Goal: Task Accomplishment & Management: Use online tool/utility

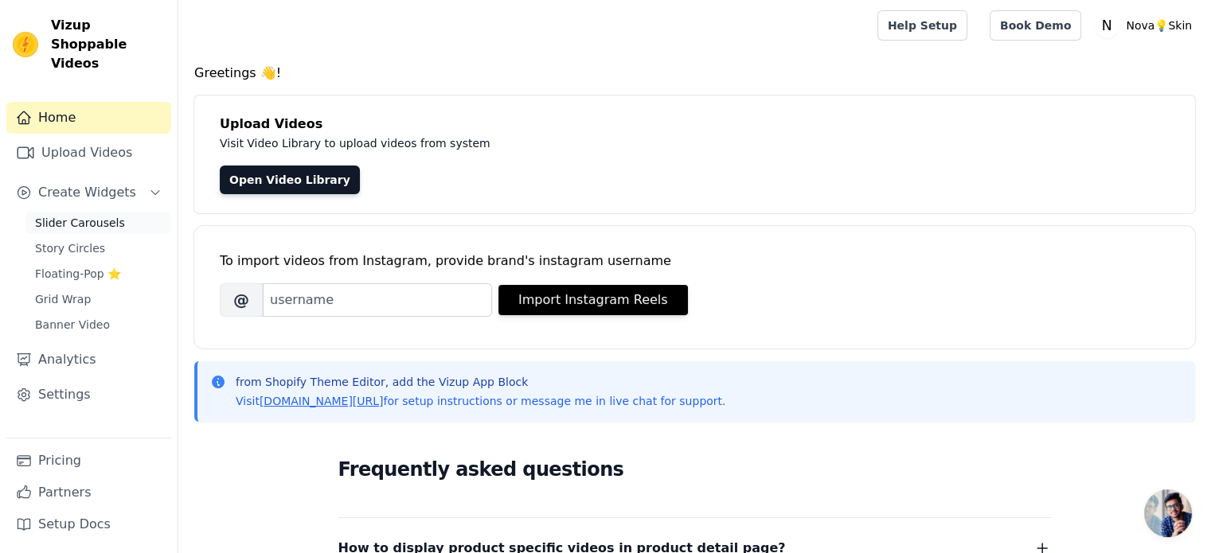
click at [115, 212] on link "Slider Carousels" at bounding box center [98, 223] width 146 height 22
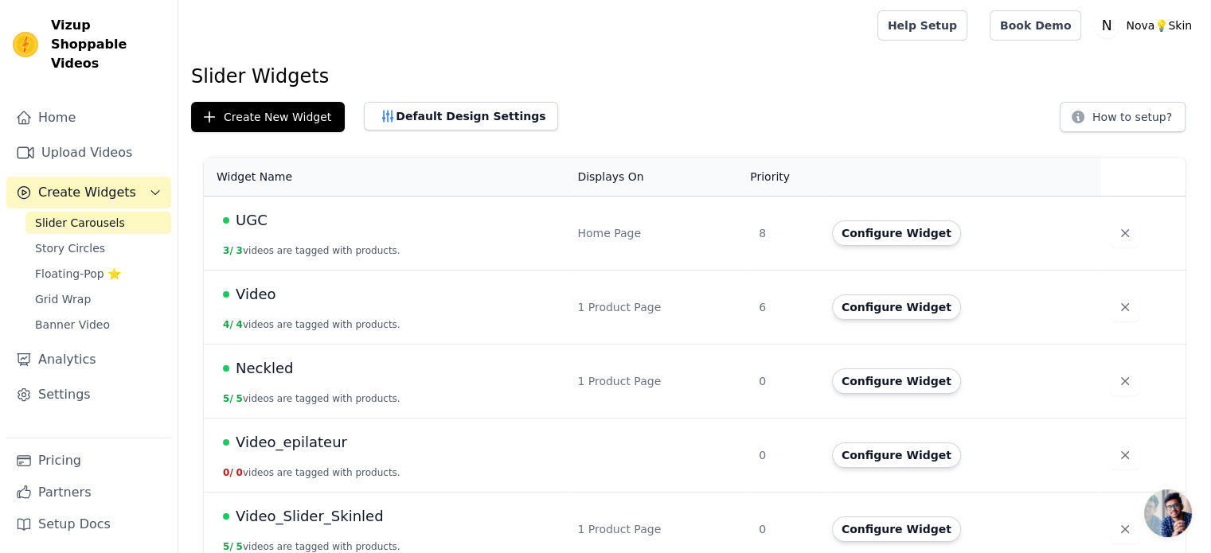
scroll to position [18, 0]
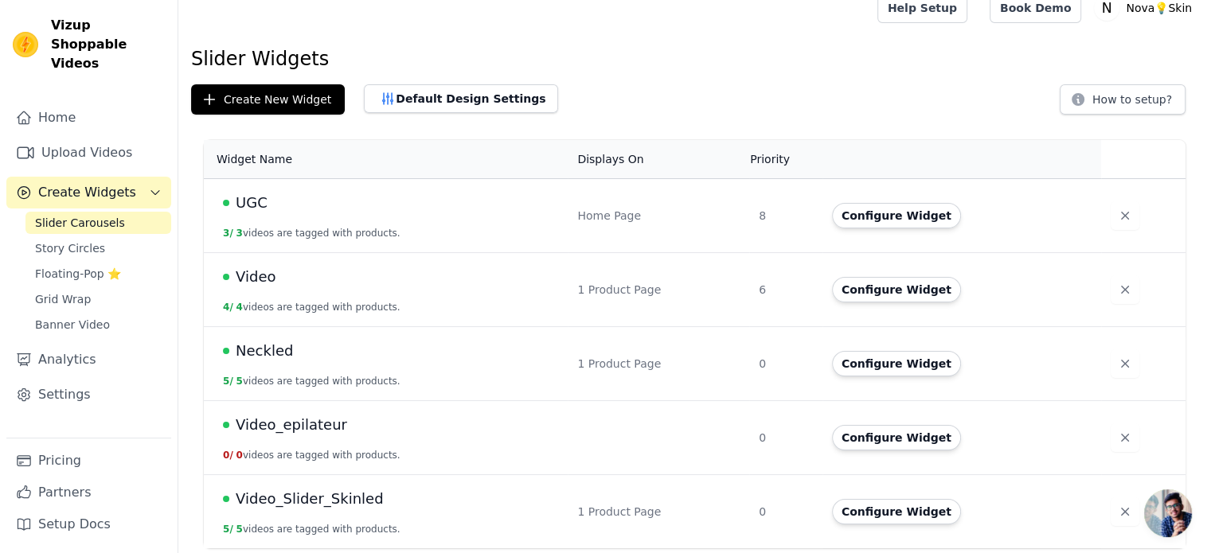
click at [328, 333] on td "Neckled 5 / 5 videos are tagged with products." at bounding box center [386, 364] width 364 height 74
click at [731, 346] on td "1 Product Page" at bounding box center [658, 364] width 181 height 74
click at [860, 366] on button "Configure Widget" at bounding box center [896, 363] width 129 height 25
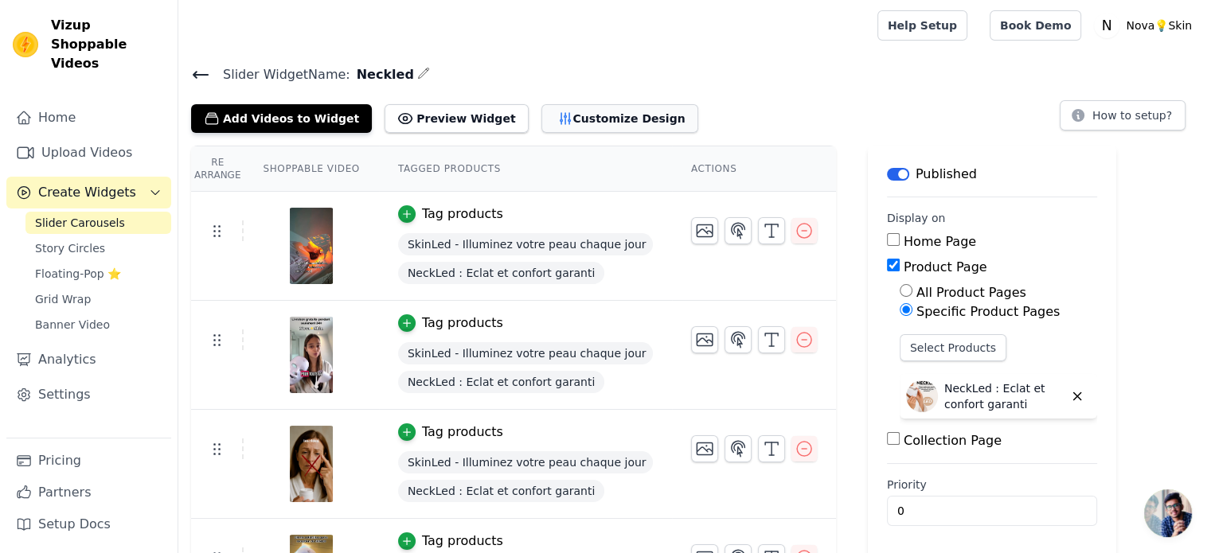
click at [564, 123] on button "Customize Design" at bounding box center [619, 118] width 157 height 29
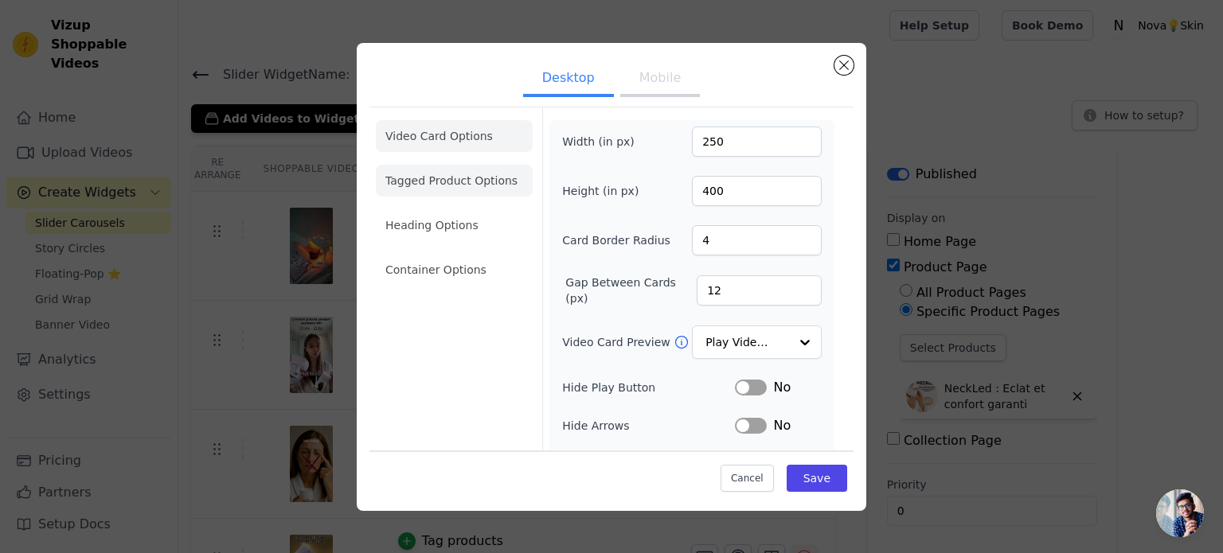
click at [428, 254] on li "Tagged Product Options" at bounding box center [454, 270] width 157 height 32
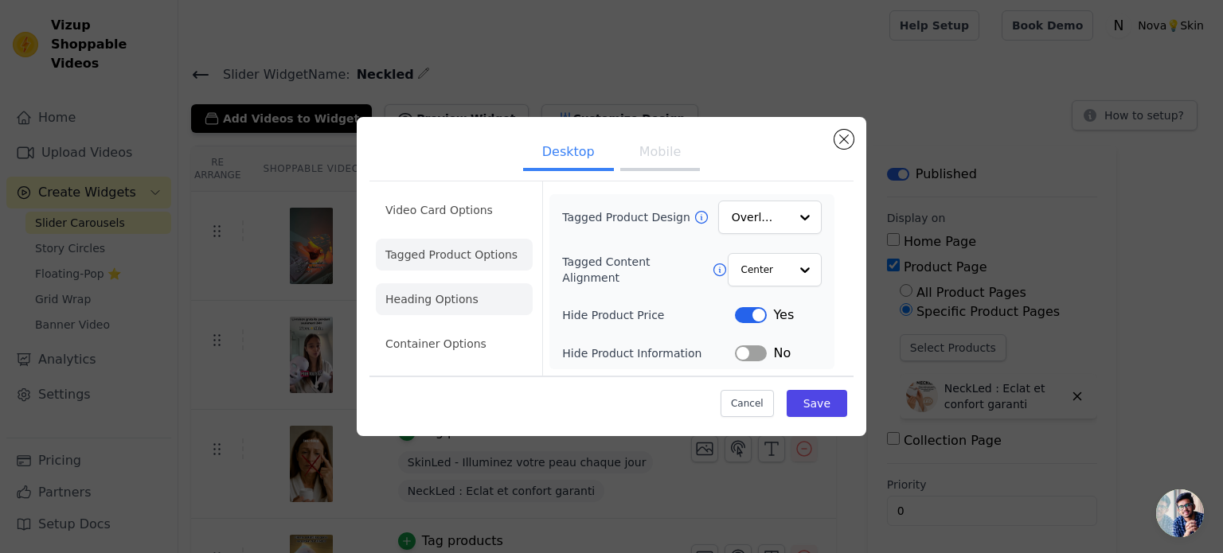
click at [441, 302] on li "Heading Options" at bounding box center [454, 299] width 157 height 32
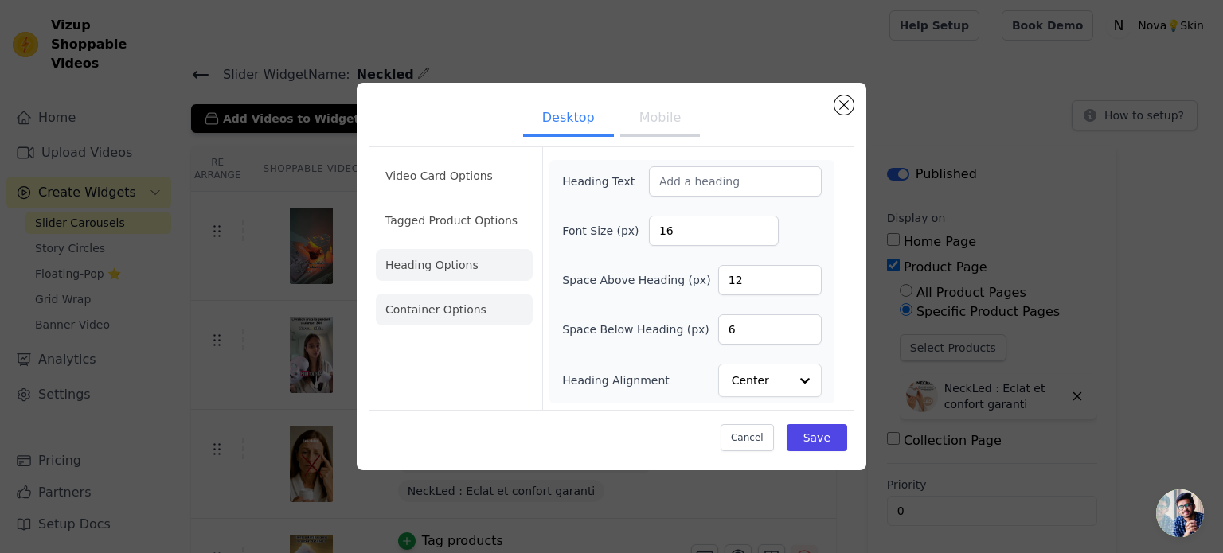
click at [462, 305] on li "Container Options" at bounding box center [454, 310] width 157 height 32
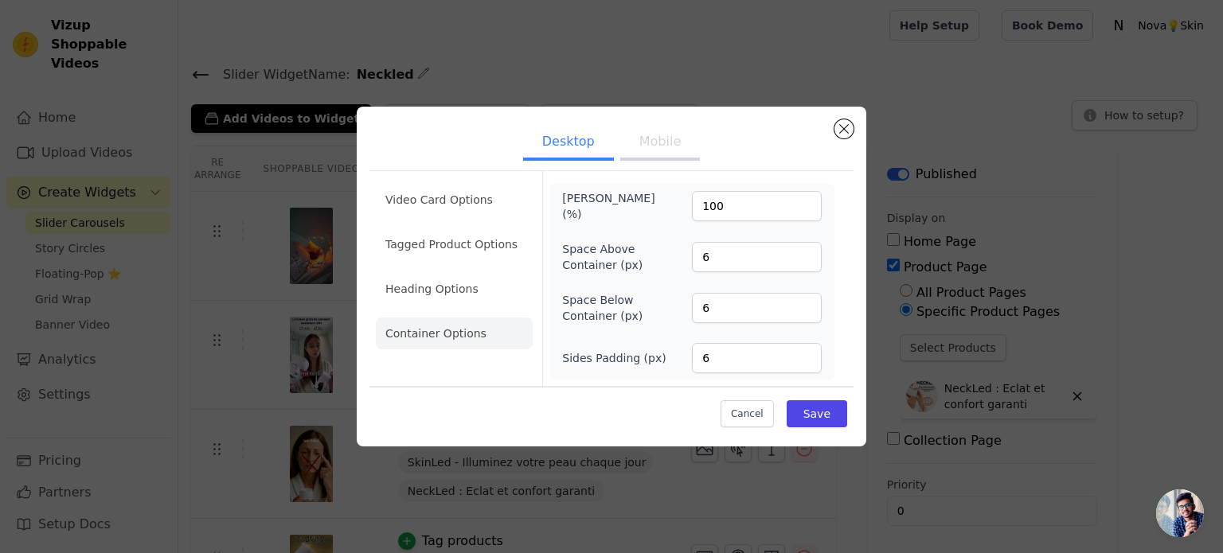
click at [653, 138] on button "Mobile" at bounding box center [660, 143] width 80 height 35
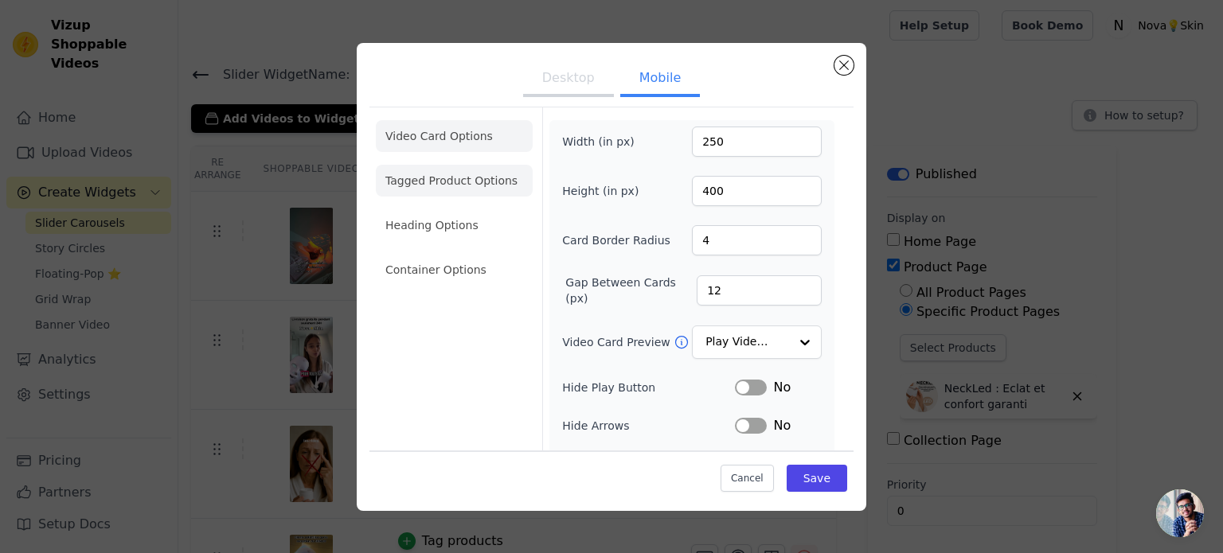
click at [442, 254] on li "Tagged Product Options" at bounding box center [454, 270] width 157 height 32
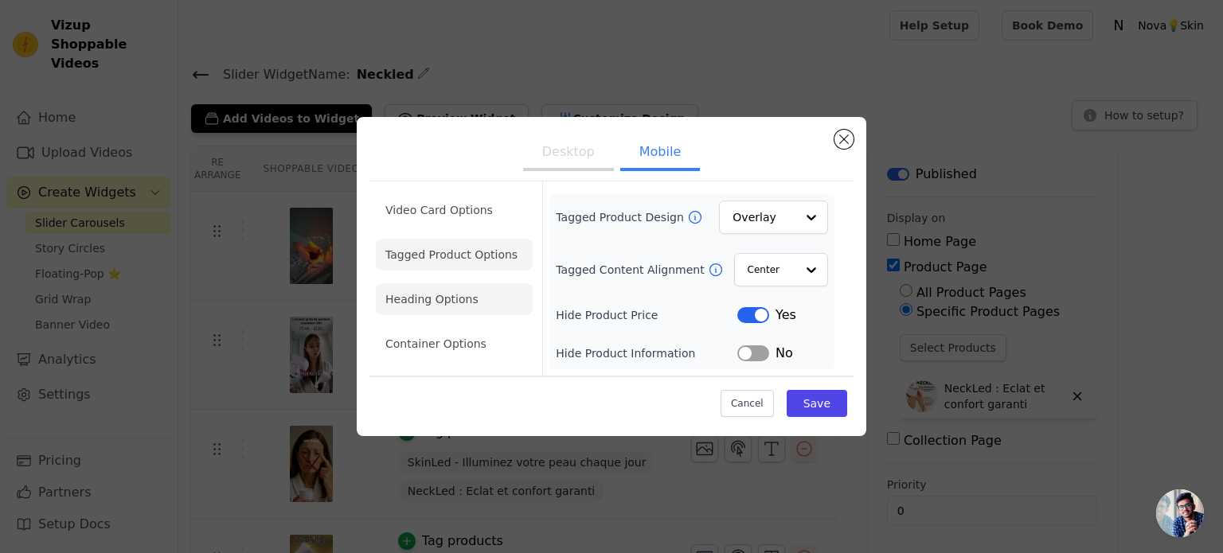
click at [457, 311] on li "Heading Options" at bounding box center [454, 299] width 157 height 32
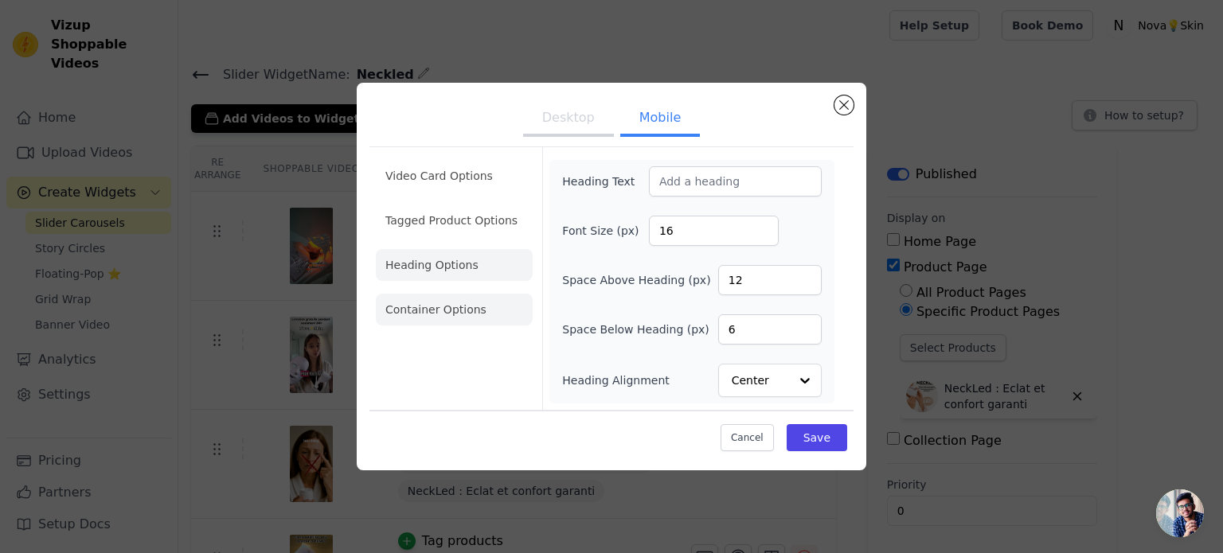
click at [442, 315] on li "Container Options" at bounding box center [454, 310] width 157 height 32
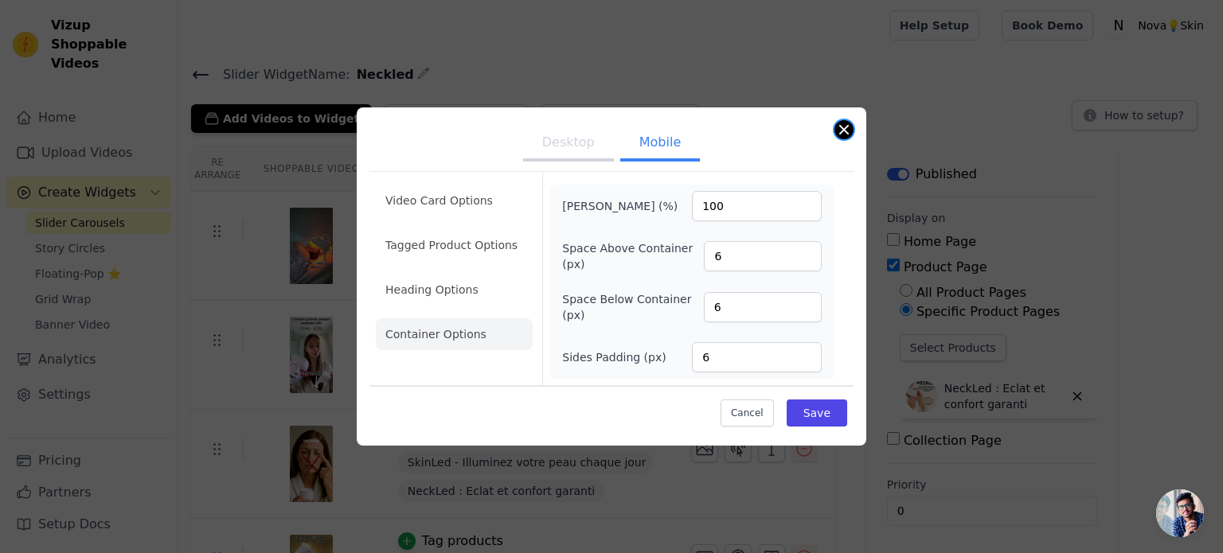
click at [845, 133] on button "Close modal" at bounding box center [843, 129] width 19 height 19
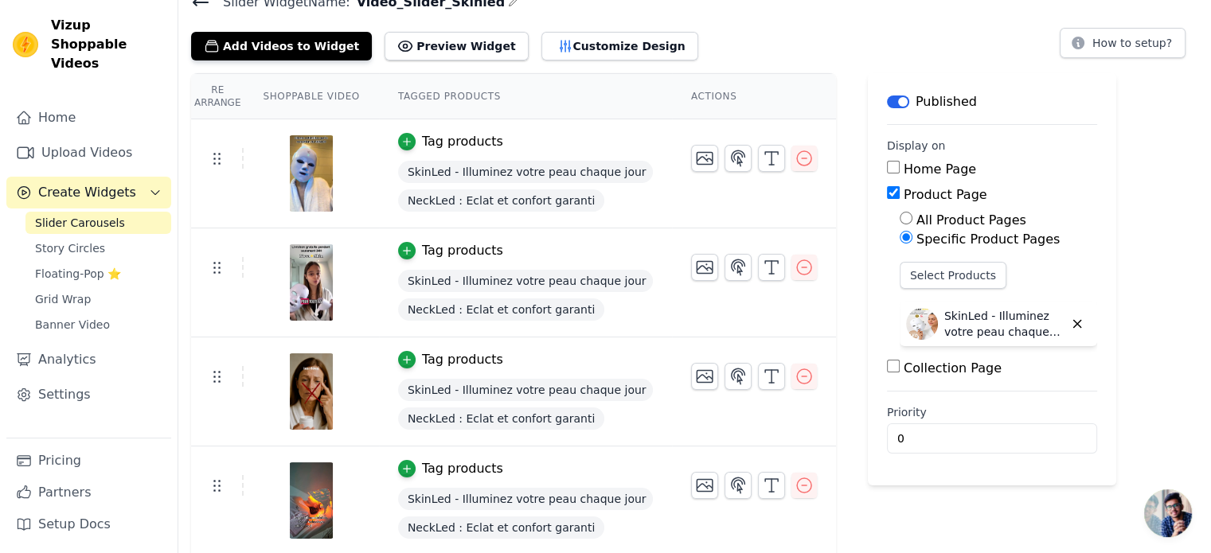
scroll to position [73, 0]
click at [541, 41] on button "Customize Design" at bounding box center [619, 45] width 157 height 29
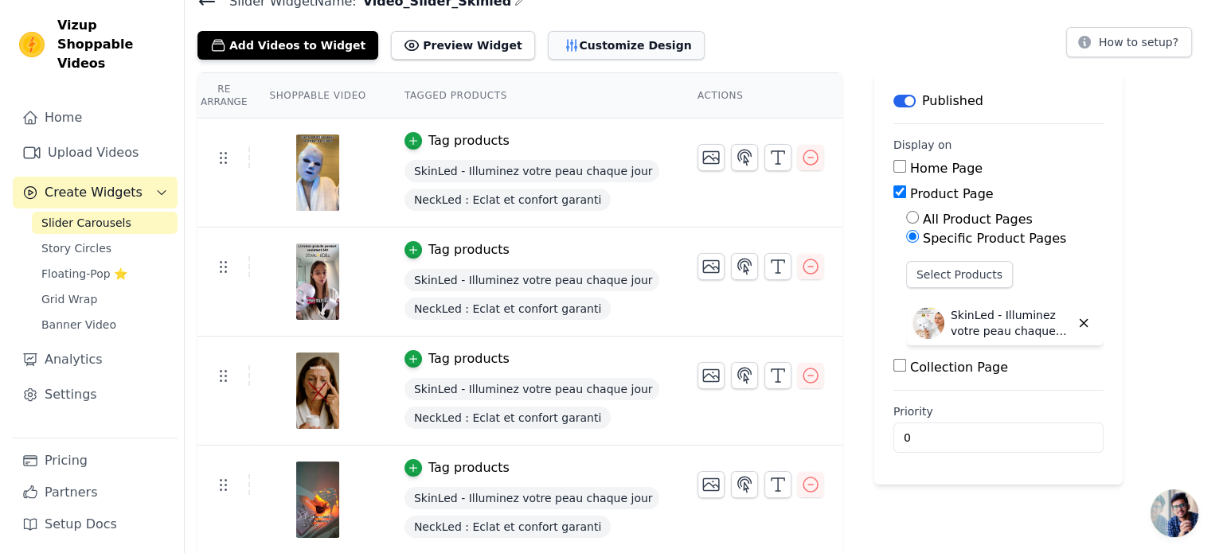
scroll to position [0, 0]
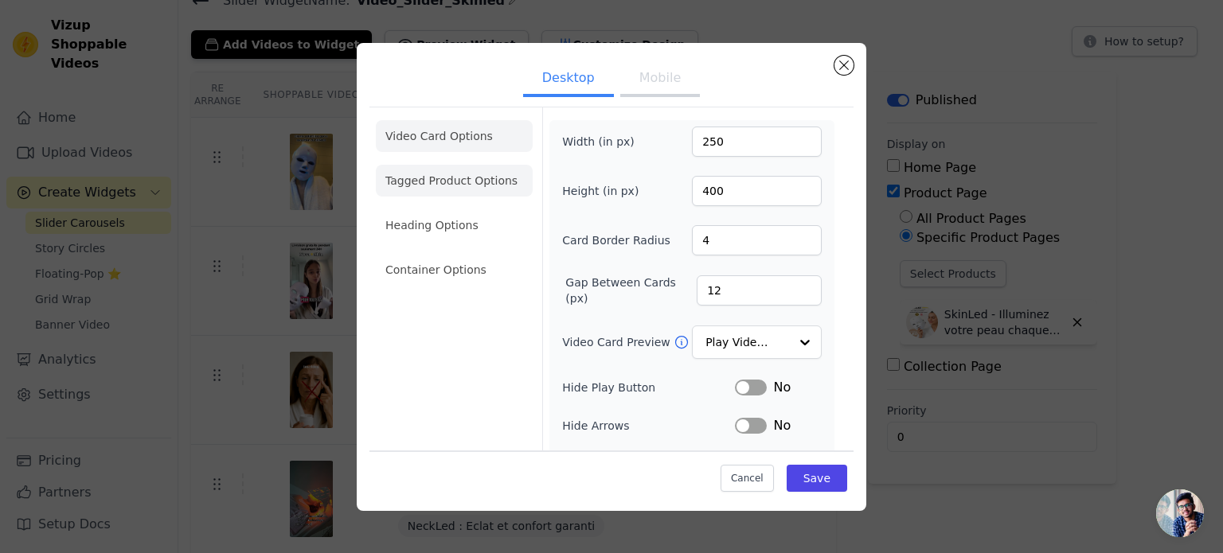
click at [481, 254] on li "Tagged Product Options" at bounding box center [454, 270] width 157 height 32
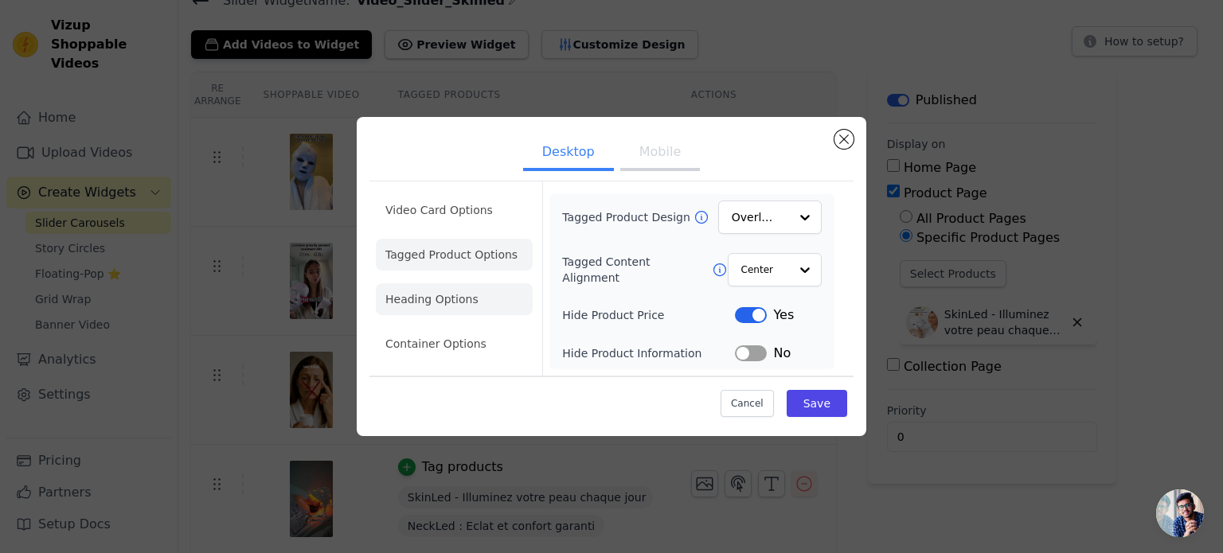
click at [427, 294] on li "Heading Options" at bounding box center [454, 299] width 157 height 32
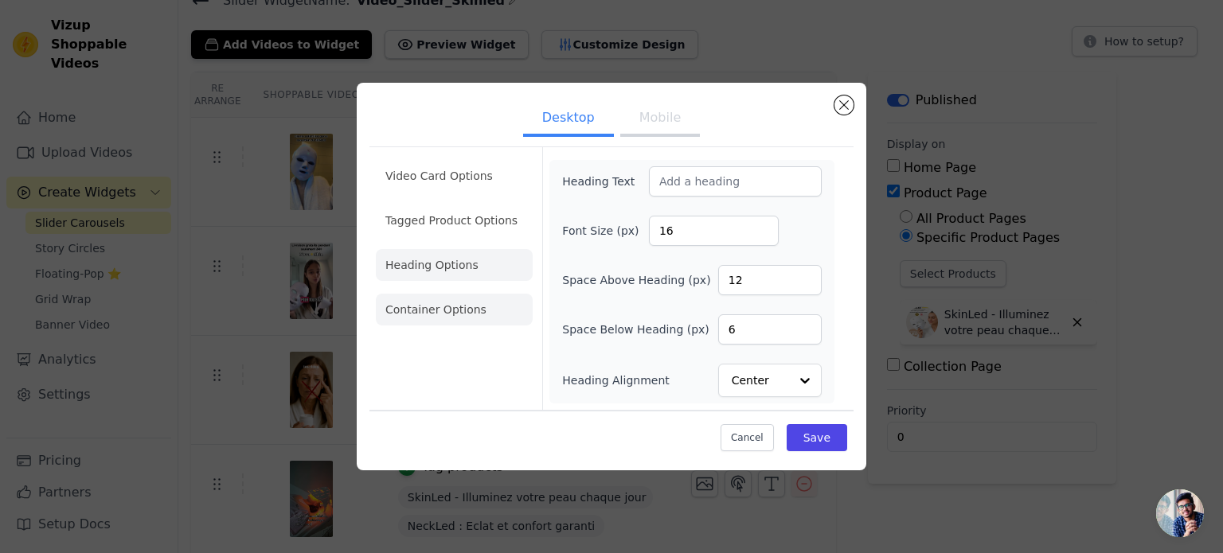
click at [468, 310] on li "Container Options" at bounding box center [454, 310] width 157 height 32
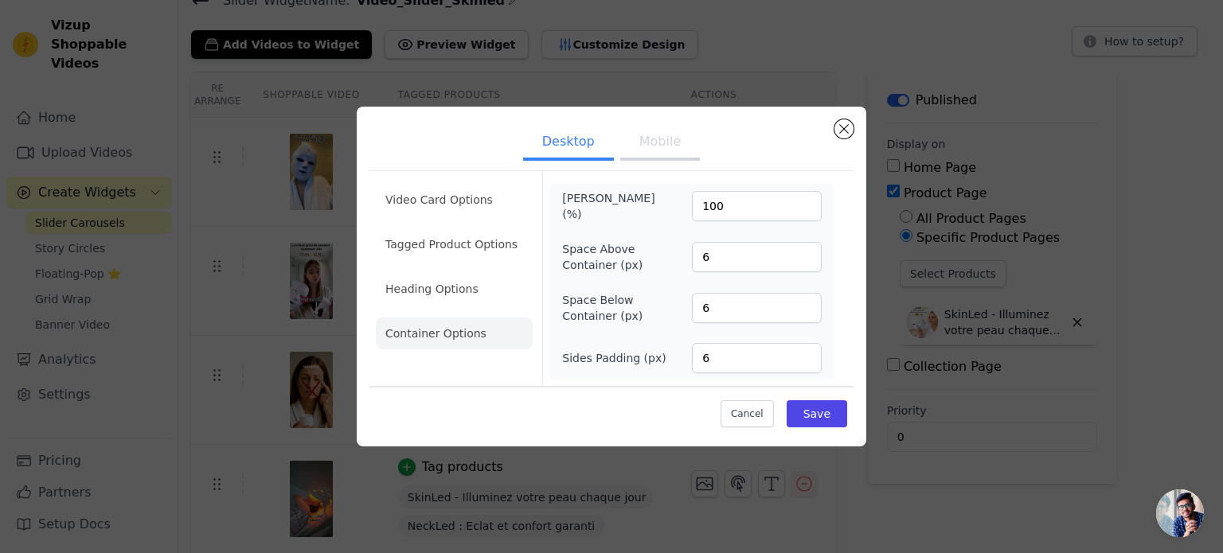
click at [647, 146] on button "Mobile" at bounding box center [660, 143] width 80 height 35
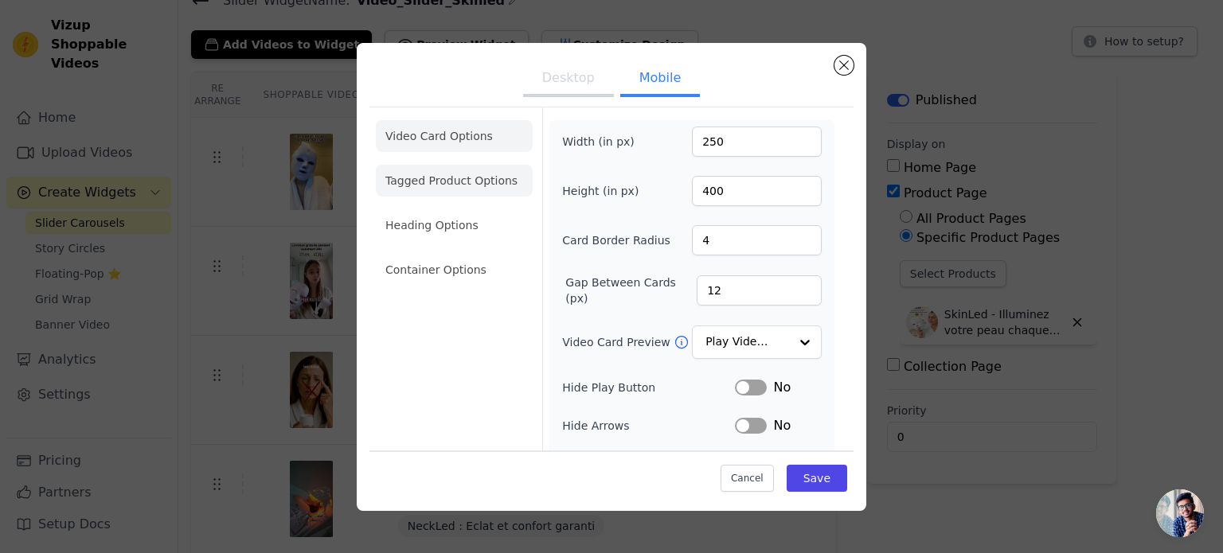
click at [443, 254] on li "Tagged Product Options" at bounding box center [454, 270] width 157 height 32
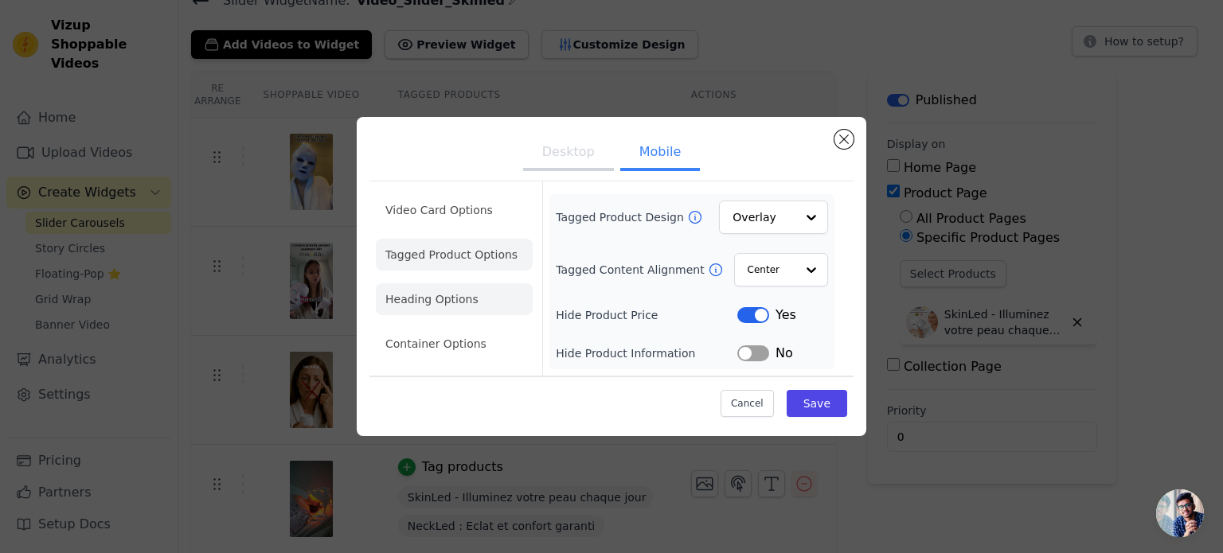
click at [458, 294] on li "Heading Options" at bounding box center [454, 299] width 157 height 32
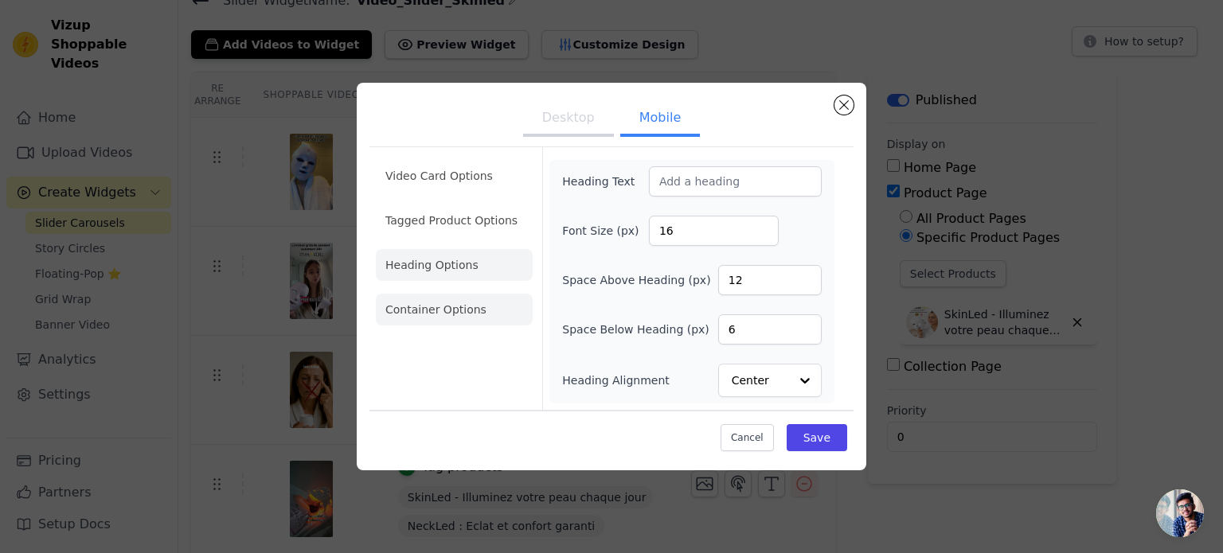
click at [431, 314] on li "Container Options" at bounding box center [454, 310] width 157 height 32
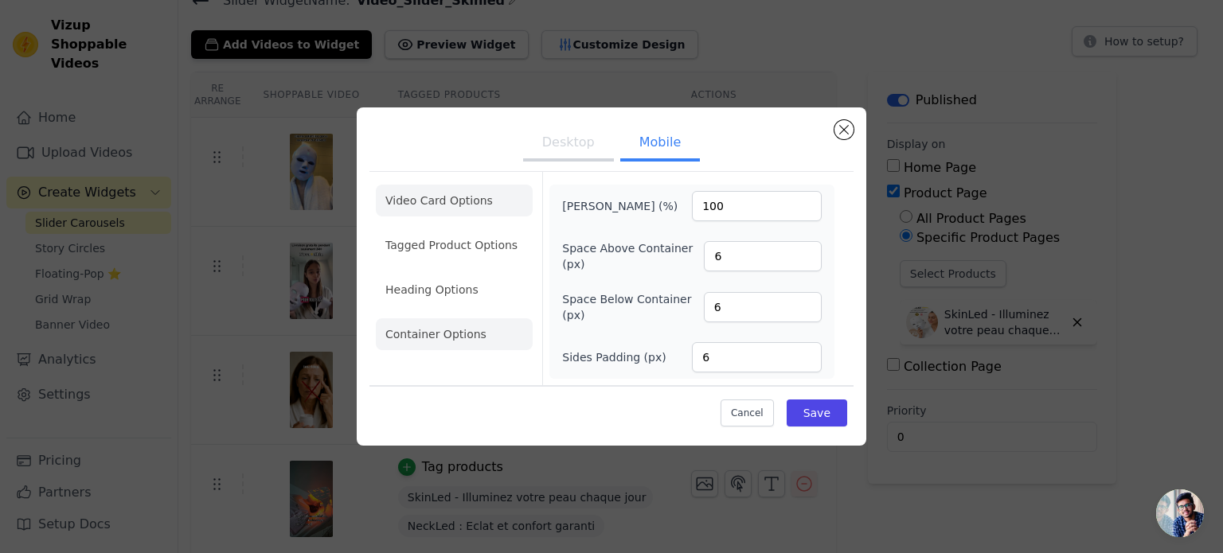
click at [519, 229] on li "Video Card Options" at bounding box center [454, 245] width 157 height 32
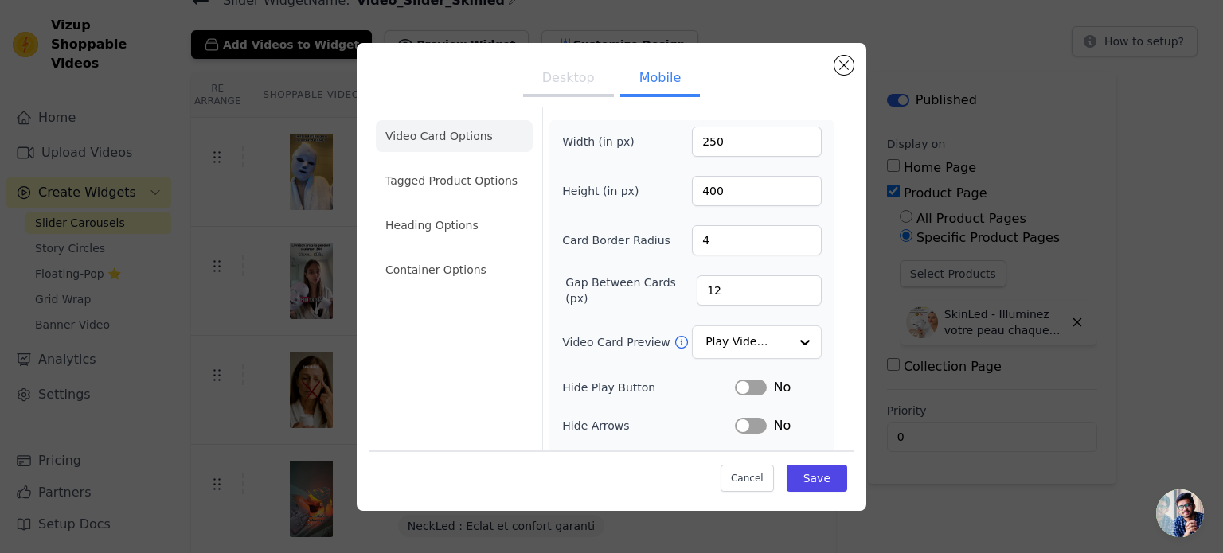
click at [548, 89] on button "Desktop" at bounding box center [568, 79] width 91 height 35
click at [474, 136] on li "Video Card Options" at bounding box center [454, 136] width 157 height 32
click at [466, 254] on li "Tagged Product Options" at bounding box center [454, 270] width 157 height 32
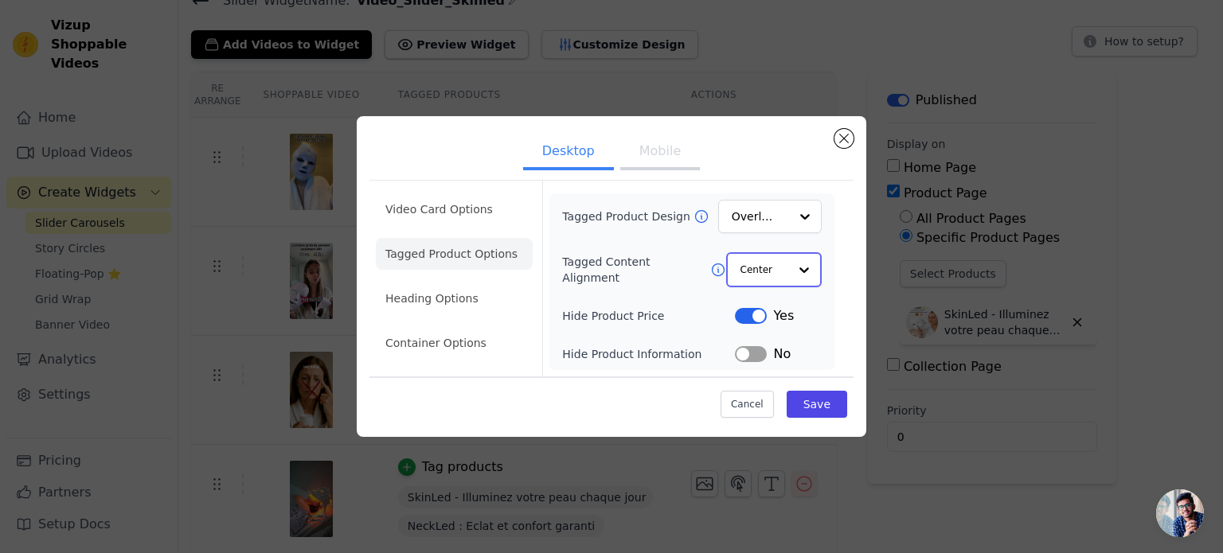
click at [782, 281] on input "Tagged Content Alignment" at bounding box center [764, 270] width 48 height 32
click at [758, 327] on div "Left" at bounding box center [771, 340] width 91 height 33
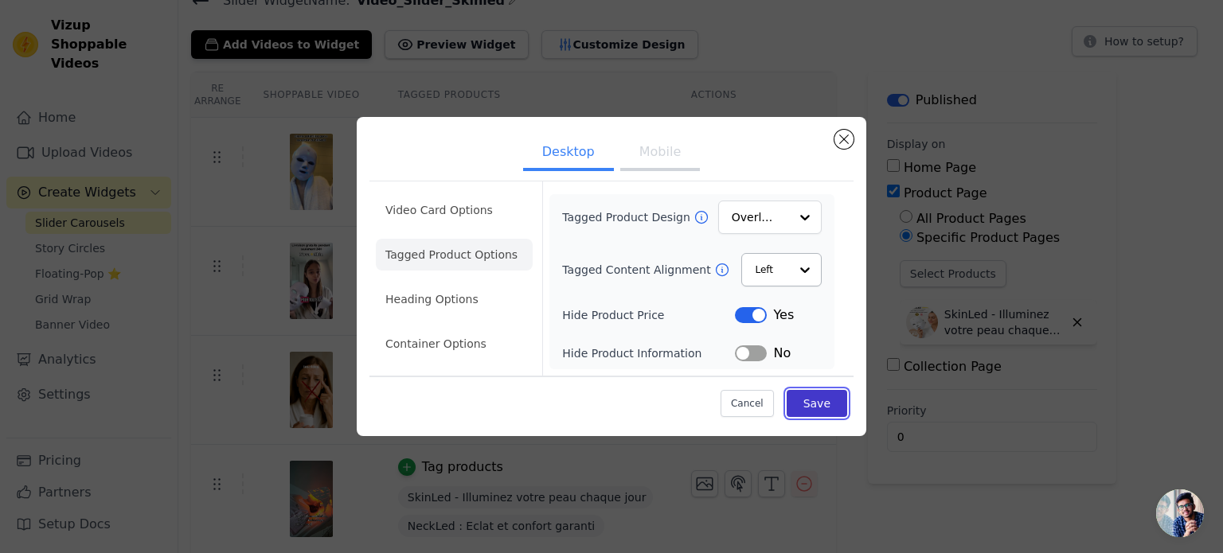
click at [815, 396] on button "Save" at bounding box center [816, 403] width 60 height 27
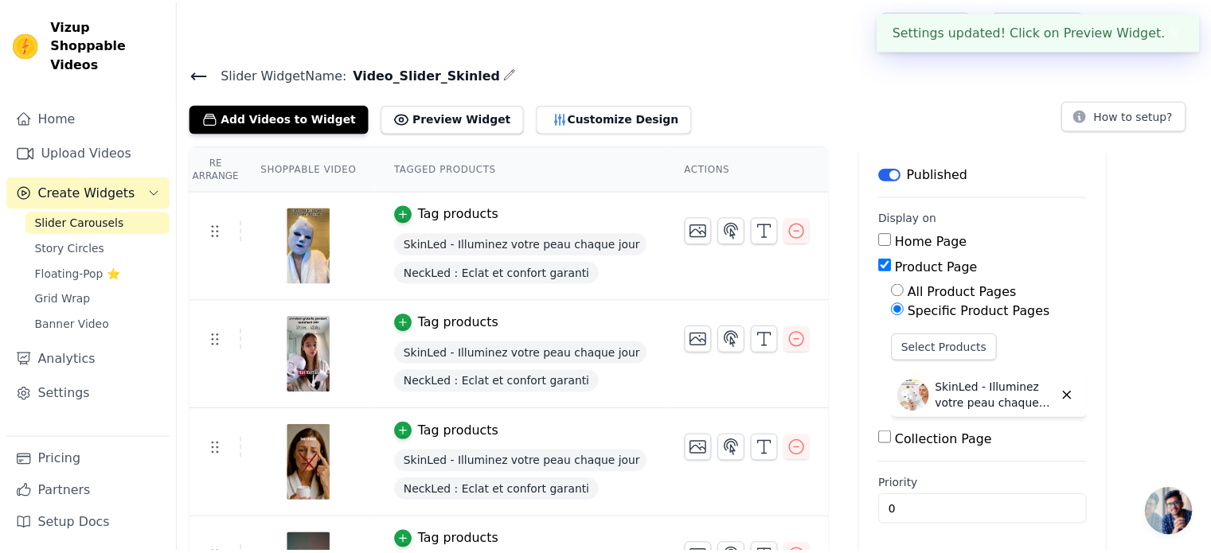
scroll to position [73, 0]
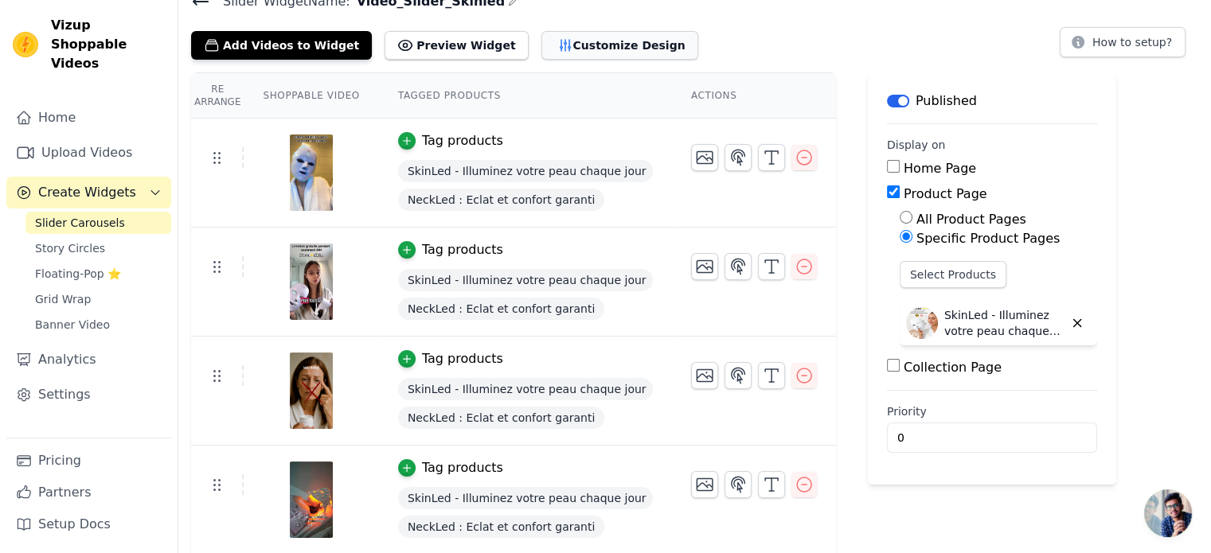
click at [579, 46] on button "Customize Design" at bounding box center [619, 45] width 157 height 29
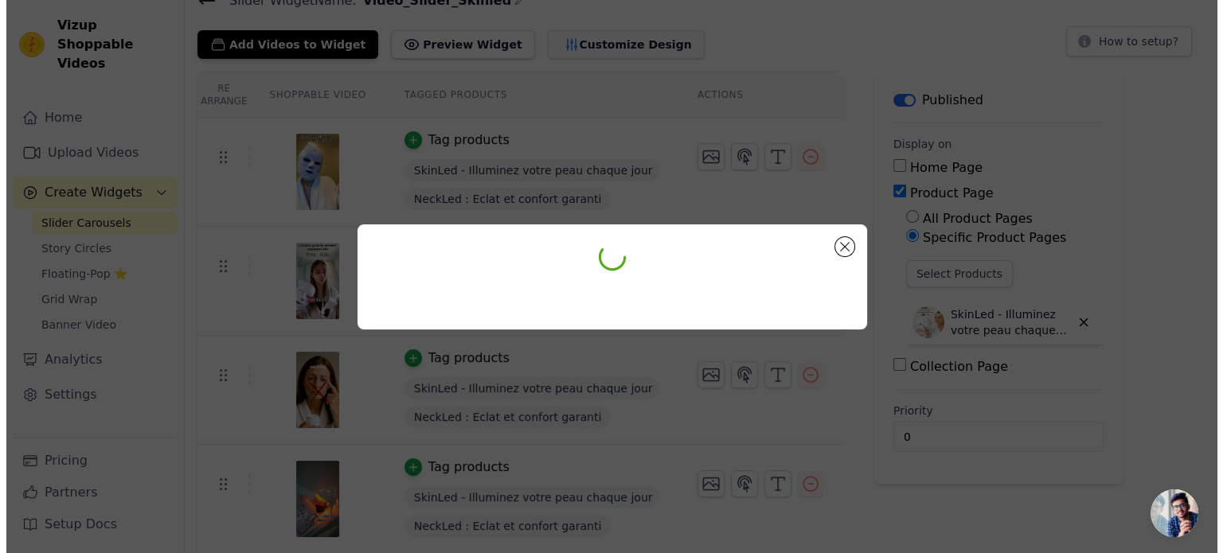
scroll to position [0, 0]
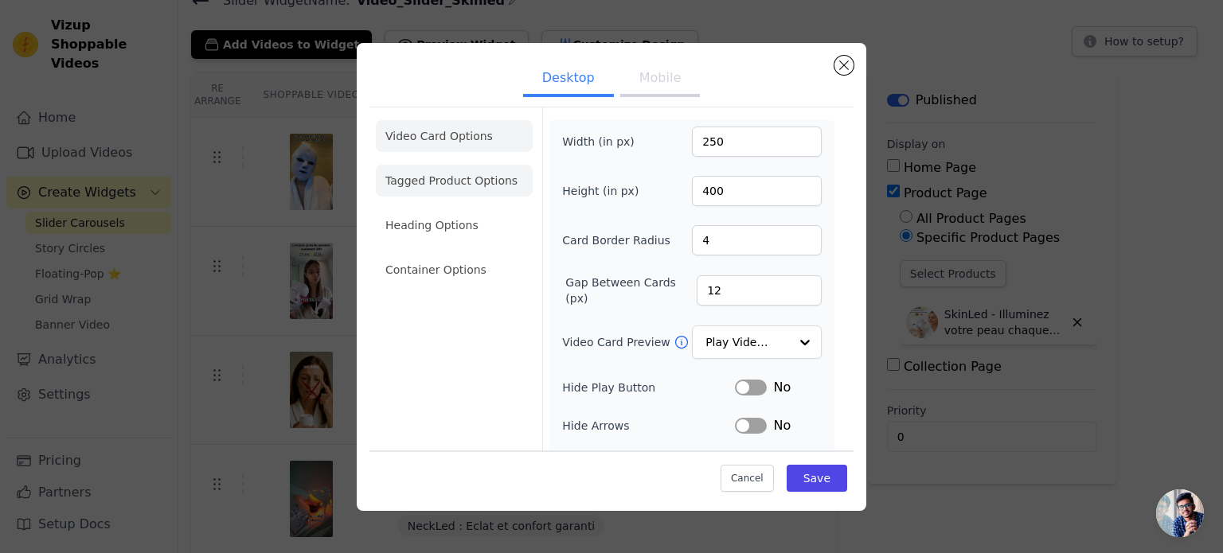
click at [500, 254] on li "Tagged Product Options" at bounding box center [454, 270] width 157 height 32
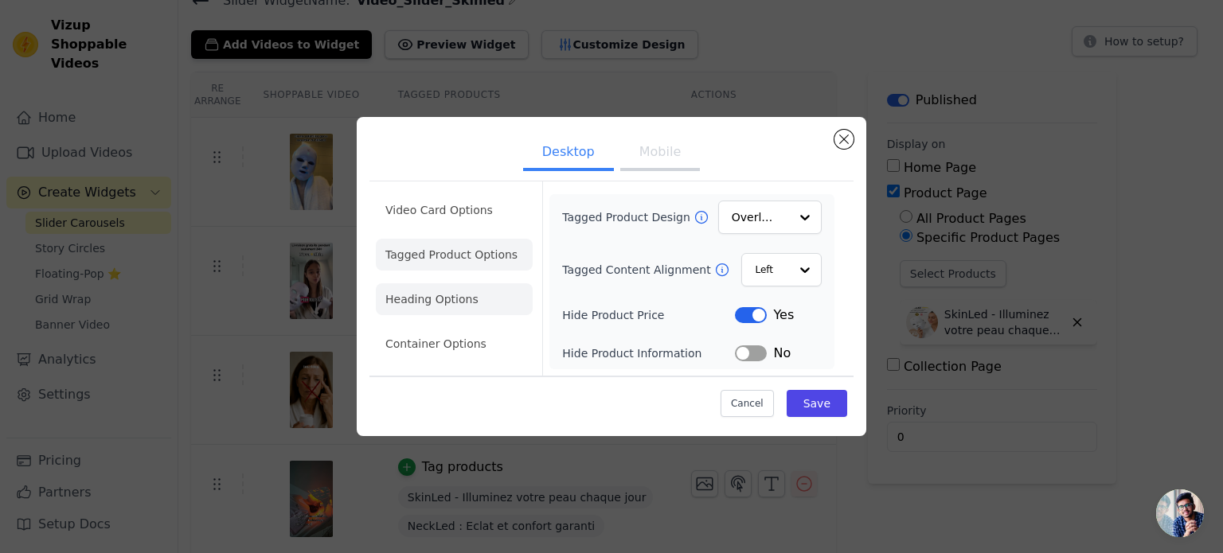
click at [467, 297] on li "Heading Options" at bounding box center [454, 299] width 157 height 32
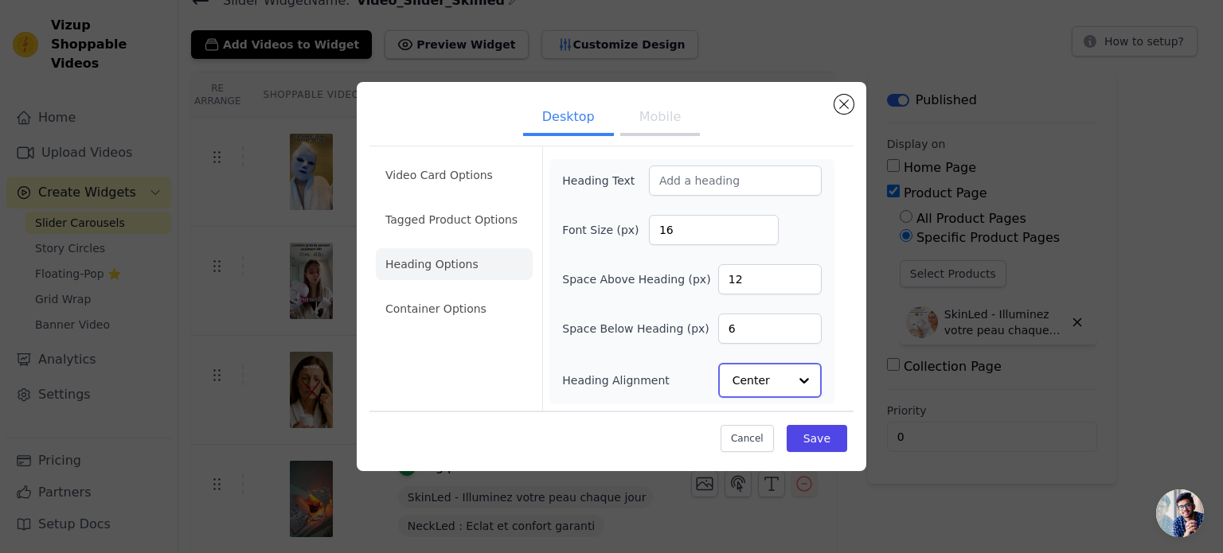
click at [770, 376] on input "Heading Alignment" at bounding box center [760, 381] width 56 height 32
click at [763, 342] on div "Left" at bounding box center [767, 342] width 99 height 33
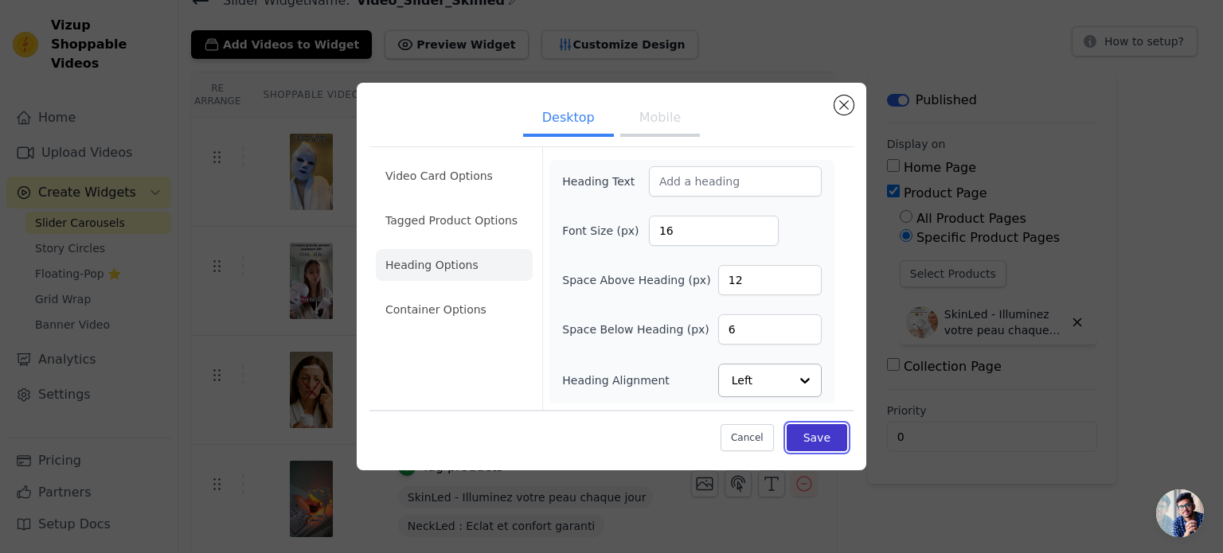
click at [809, 431] on button "Save" at bounding box center [816, 437] width 60 height 27
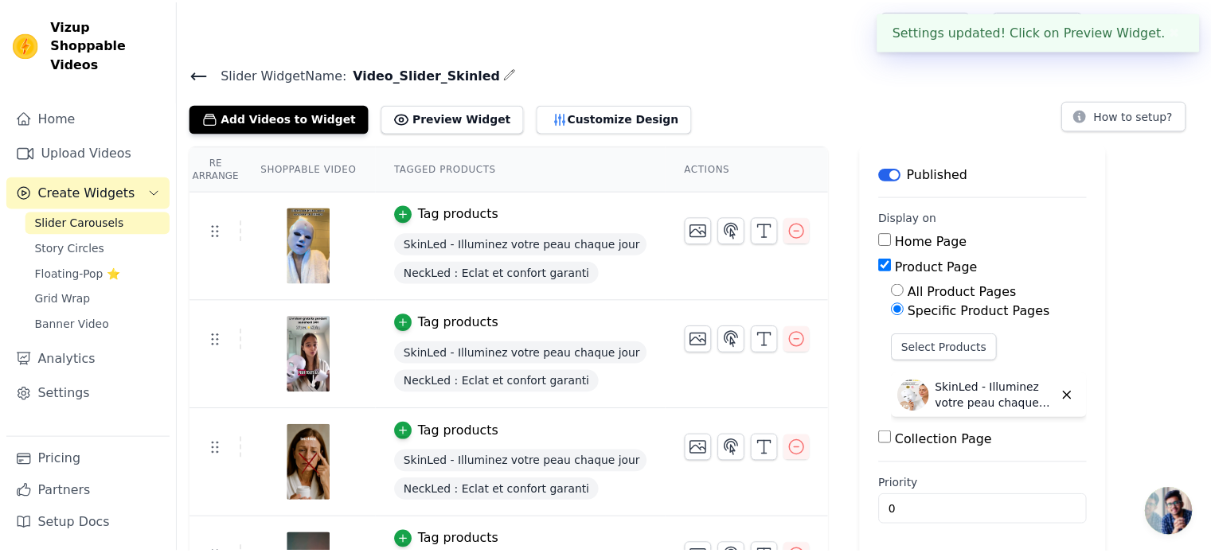
scroll to position [73, 0]
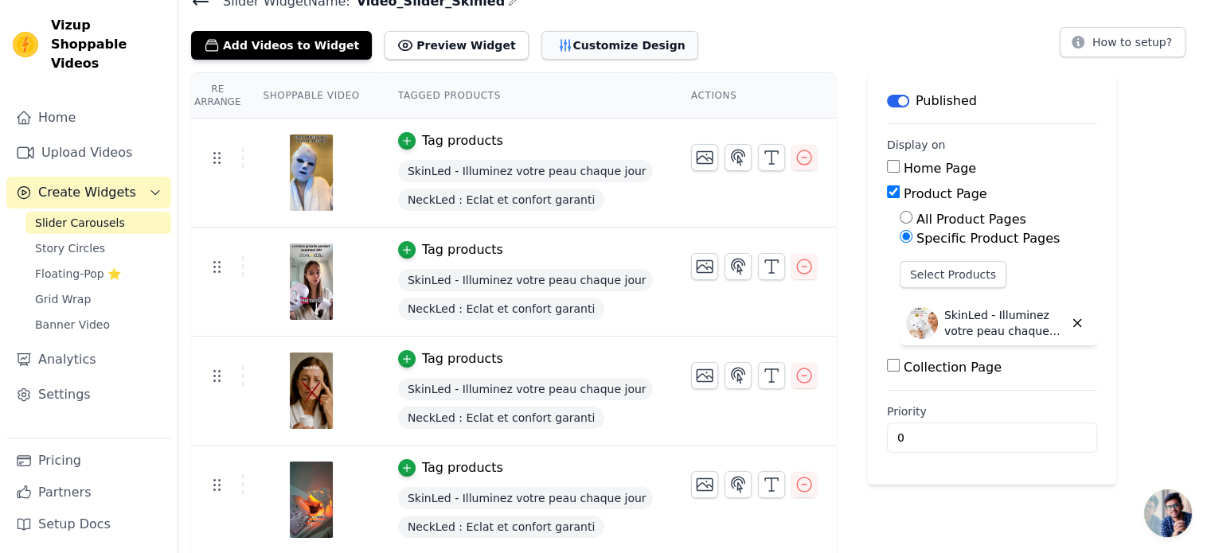
click at [552, 37] on button "Customize Design" at bounding box center [619, 45] width 157 height 29
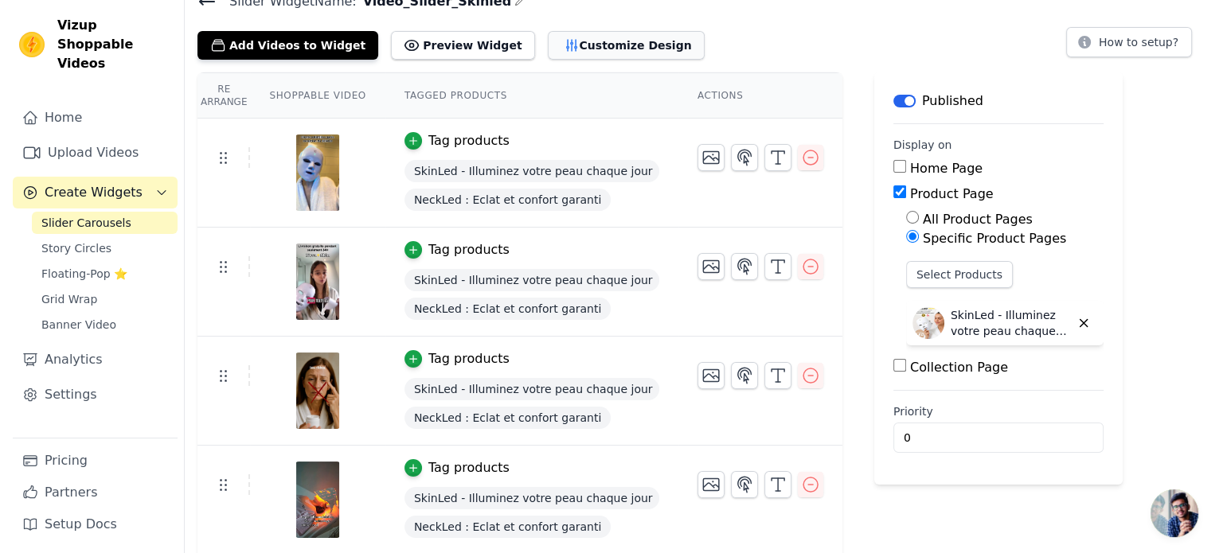
scroll to position [0, 0]
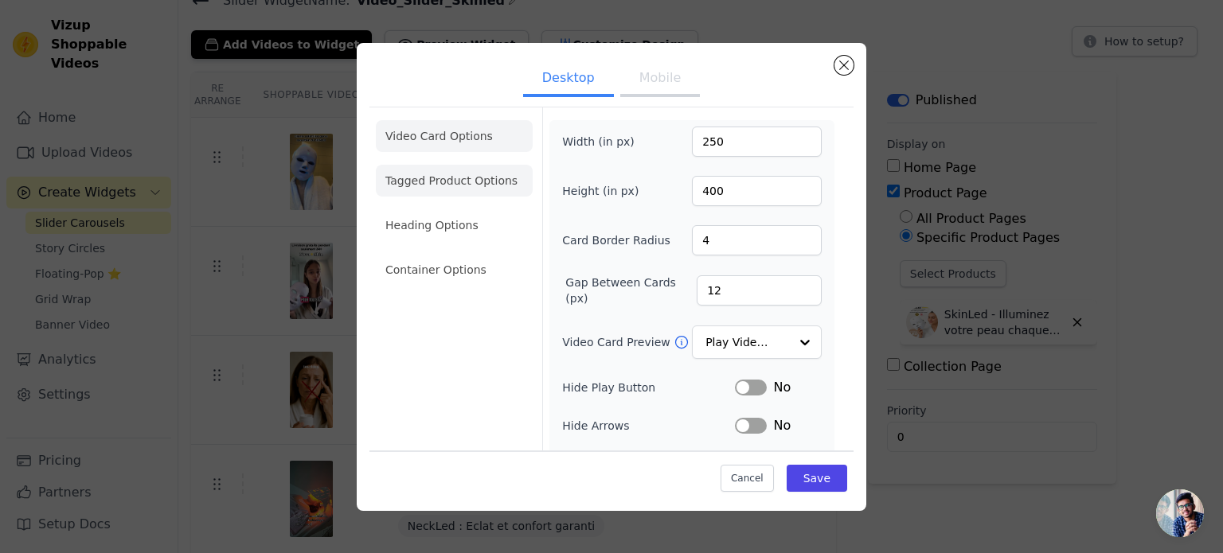
click at [495, 254] on li "Tagged Product Options" at bounding box center [454, 270] width 157 height 32
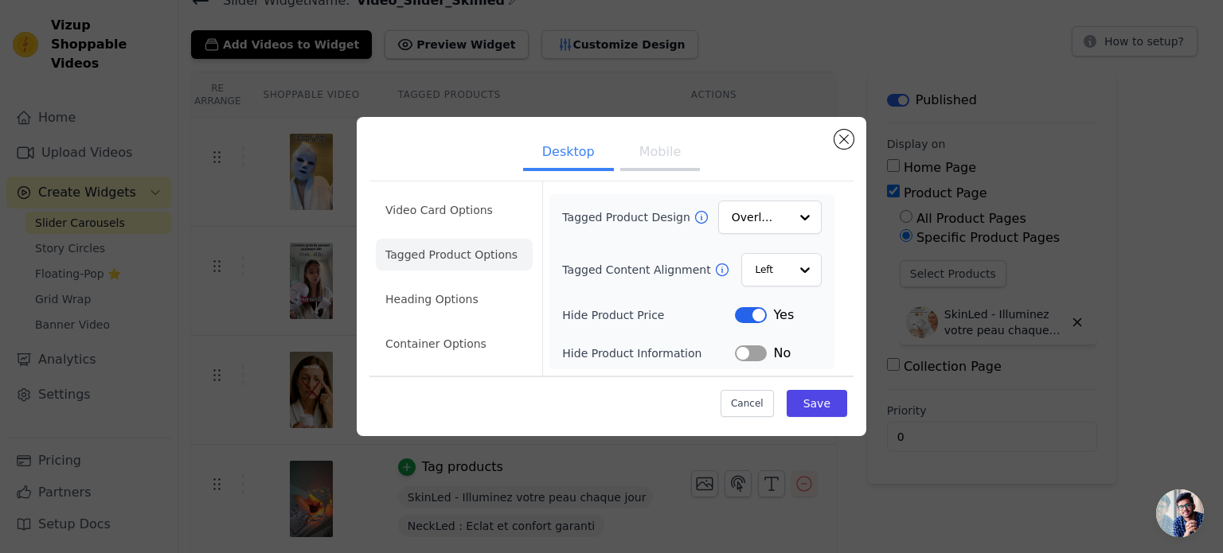
click at [714, 267] on icon at bounding box center [722, 270] width 16 height 16
click at [796, 279] on div at bounding box center [804, 270] width 32 height 32
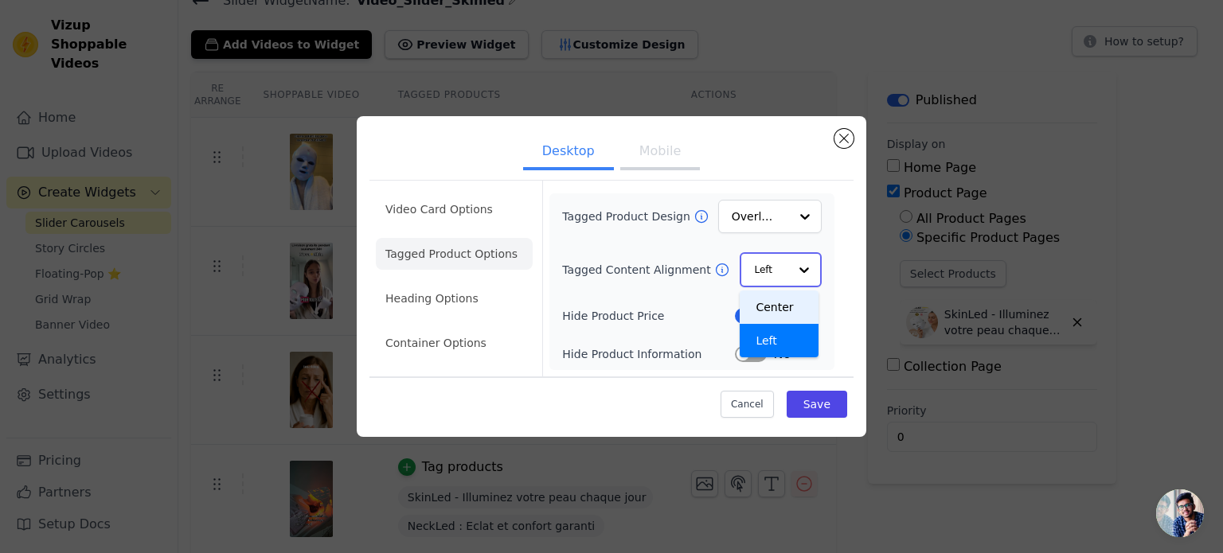
click at [784, 318] on div "Center" at bounding box center [778, 307] width 79 height 33
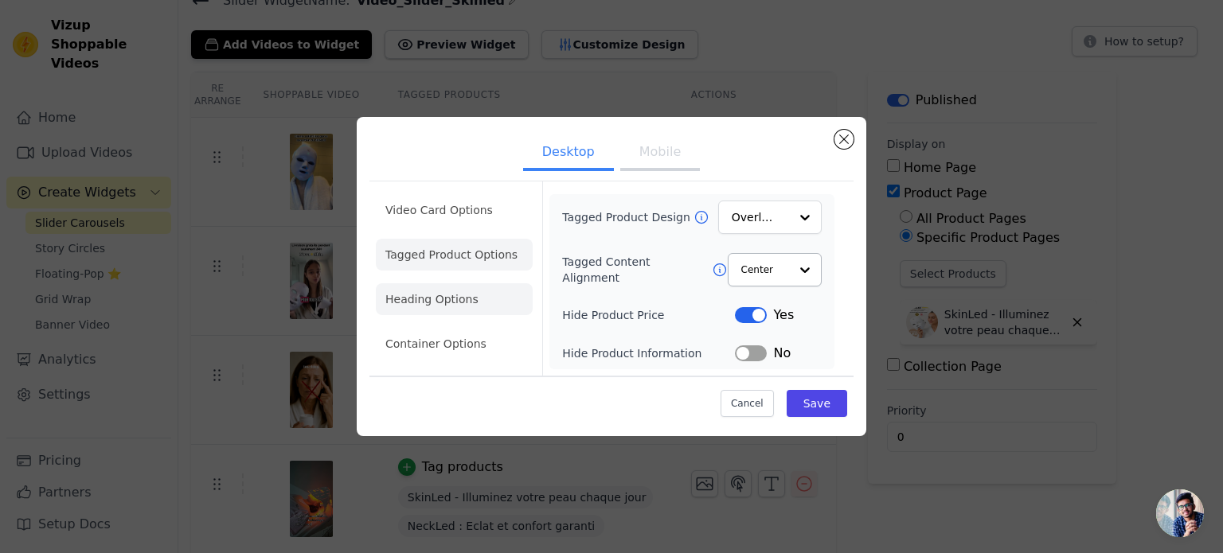
click at [468, 295] on li "Heading Options" at bounding box center [454, 299] width 157 height 32
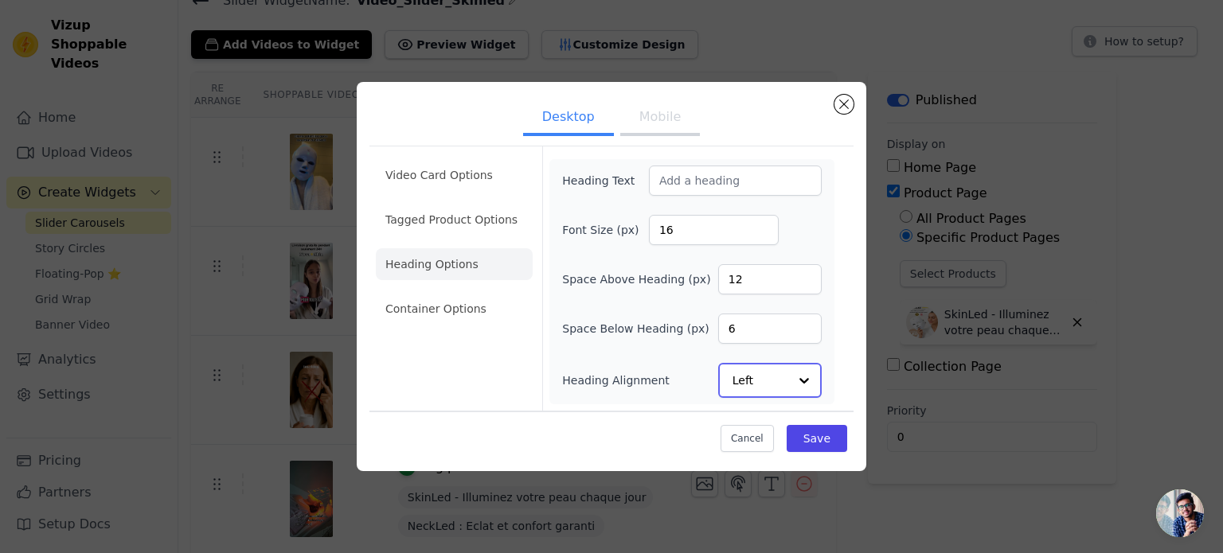
click at [753, 390] on input "Heading Alignment" at bounding box center [760, 381] width 56 height 32
click at [755, 298] on div "Center" at bounding box center [767, 308] width 99 height 33
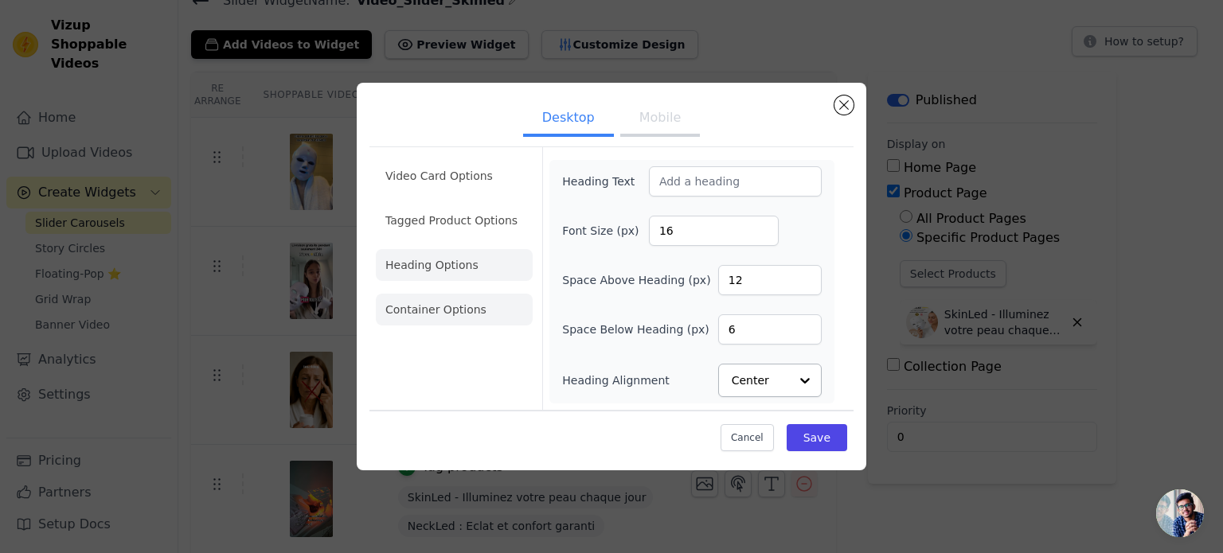
click at [442, 314] on li "Container Options" at bounding box center [454, 310] width 157 height 32
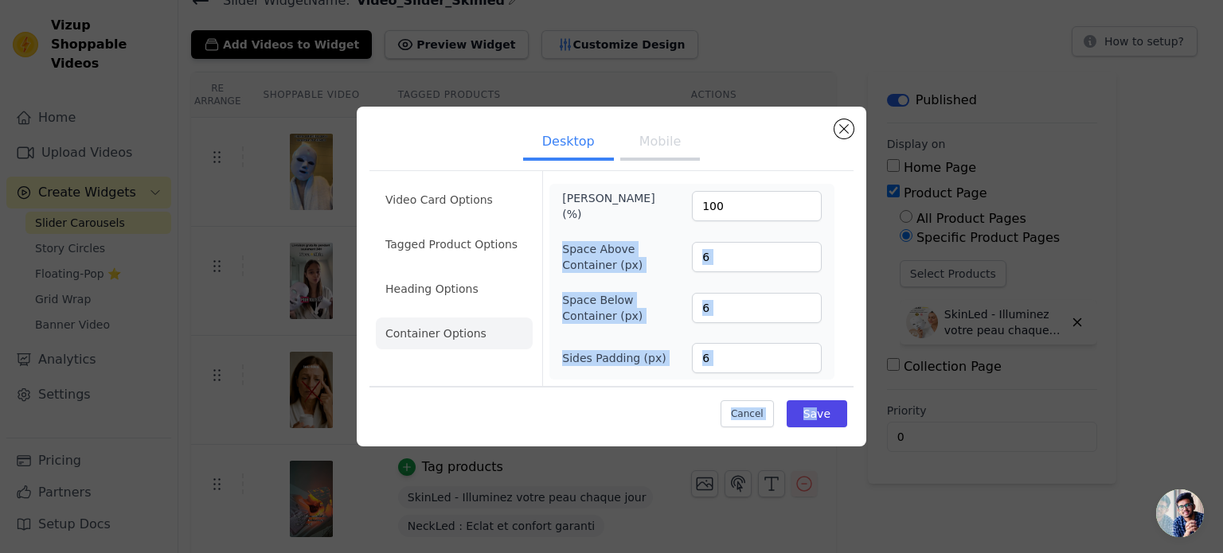
drag, startPoint x: 557, startPoint y: 240, endPoint x: 816, endPoint y: 435, distance: 323.5
click at [816, 435] on div "Desktop Mobile Video Card Options Tagged Product Options Heading Options Contai…" at bounding box center [611, 277] width 509 height 340
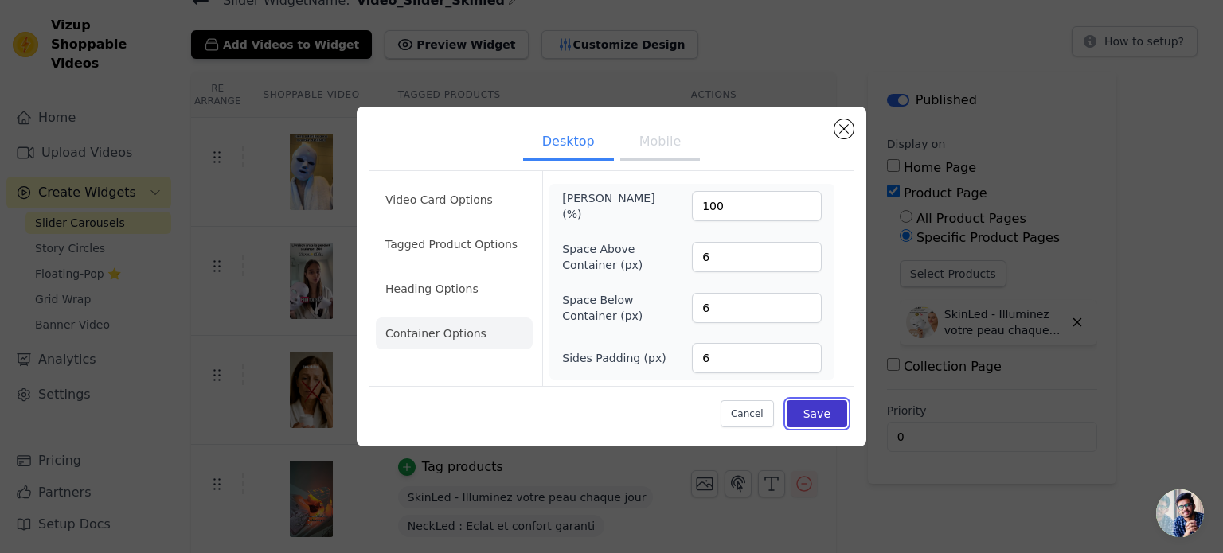
click at [816, 424] on button "Save" at bounding box center [816, 413] width 60 height 27
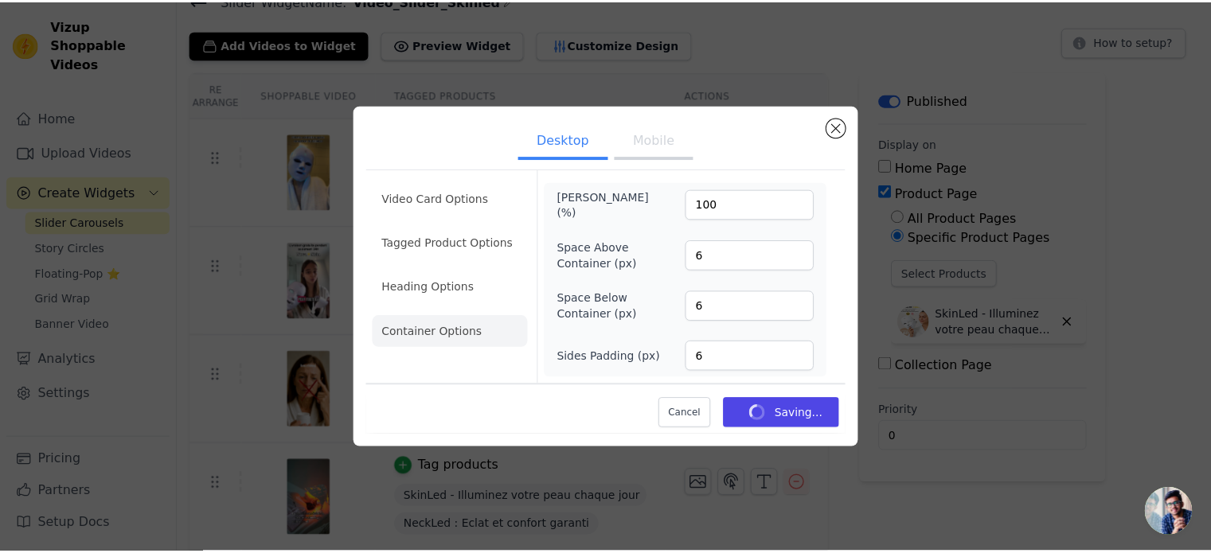
scroll to position [73, 0]
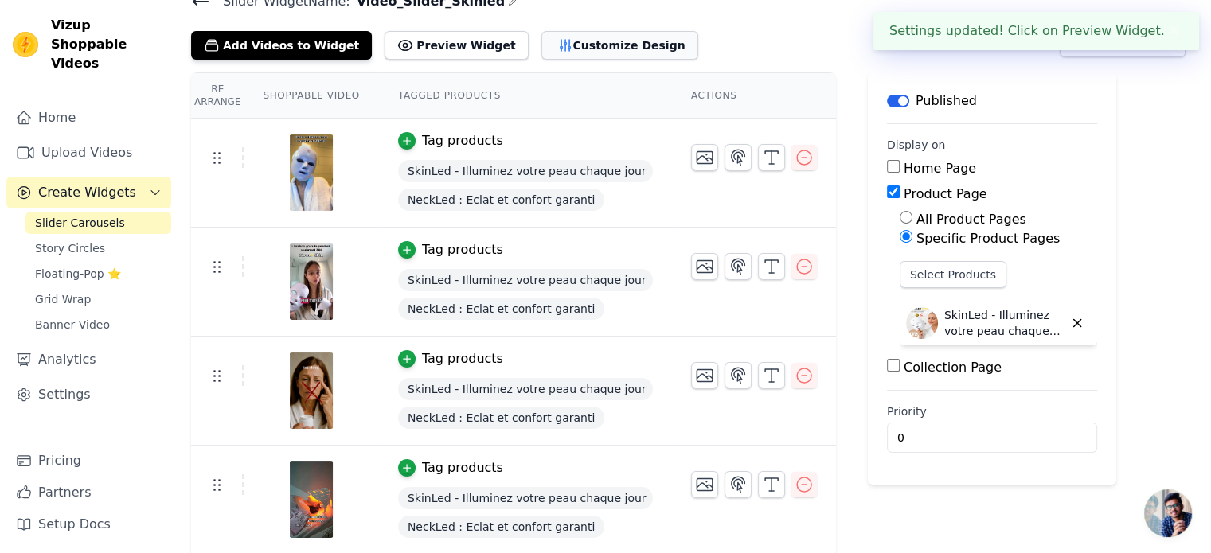
click at [541, 57] on button "Customize Design" at bounding box center [619, 45] width 157 height 29
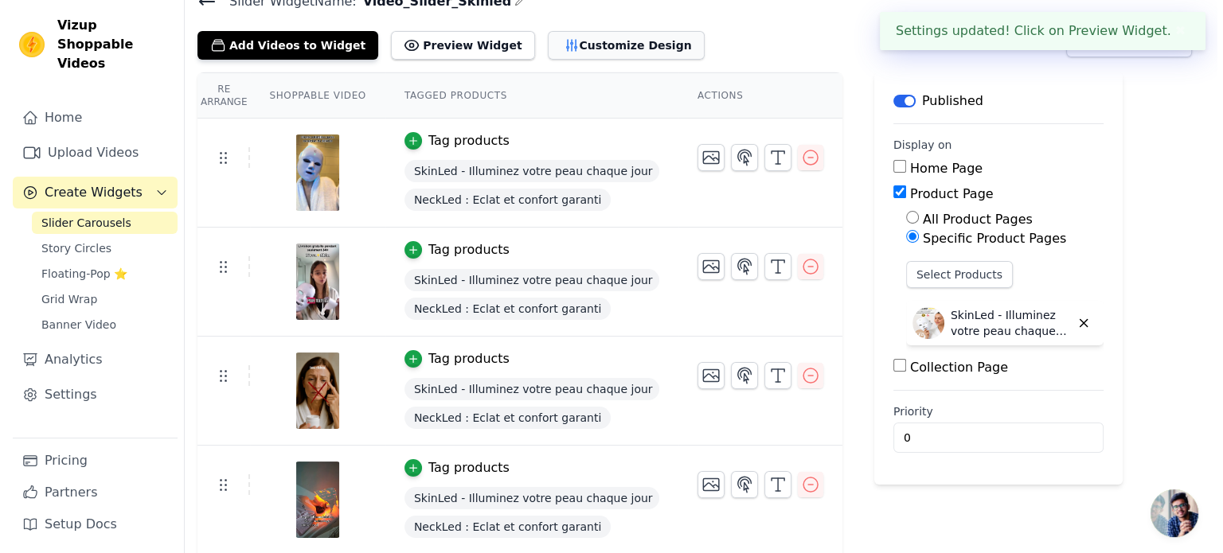
scroll to position [0, 0]
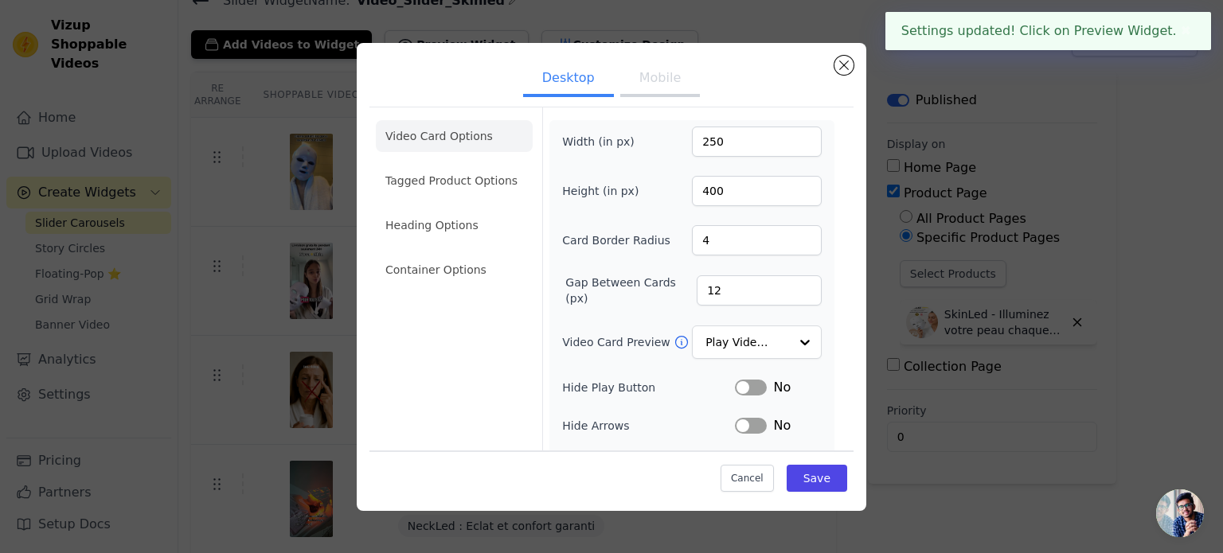
click at [626, 79] on button "Mobile" at bounding box center [660, 79] width 80 height 35
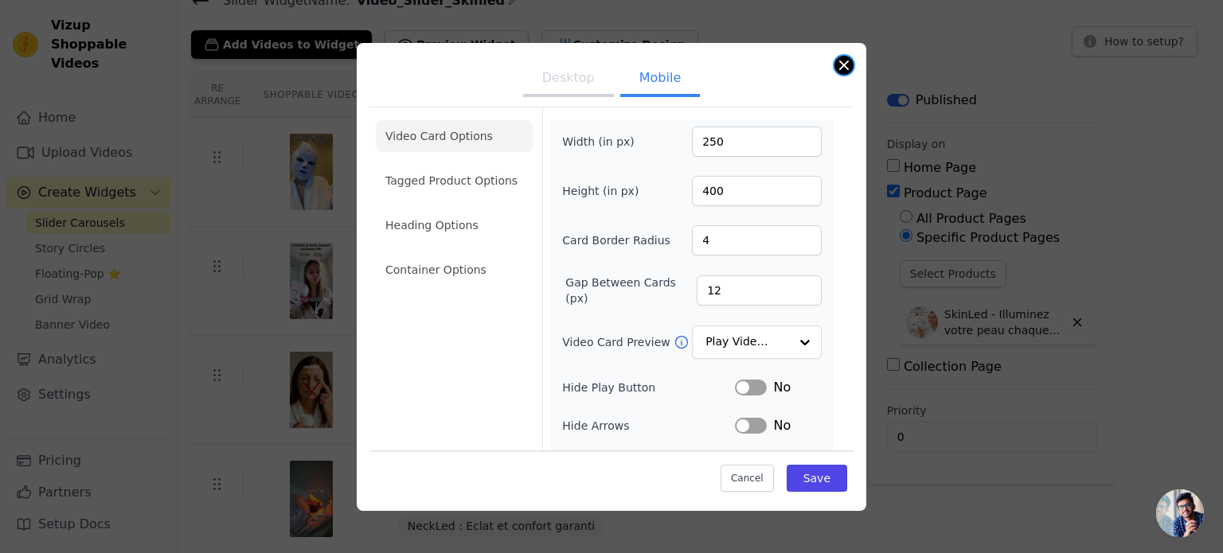
click at [843, 60] on button "Close modal" at bounding box center [843, 65] width 19 height 19
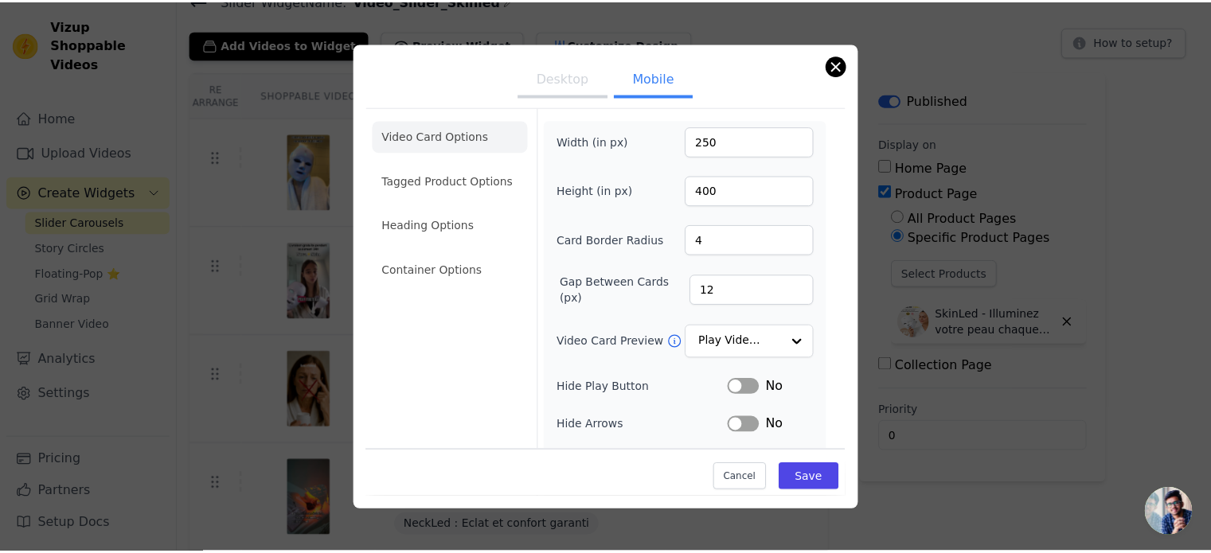
scroll to position [73, 0]
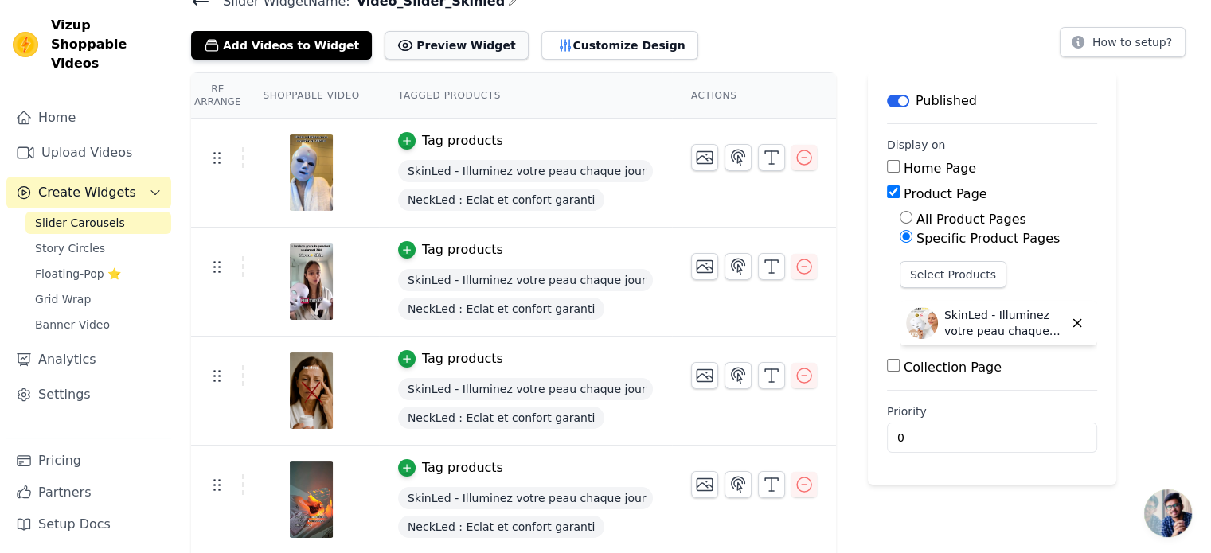
click at [433, 47] on button "Preview Widget" at bounding box center [455, 45] width 143 height 29
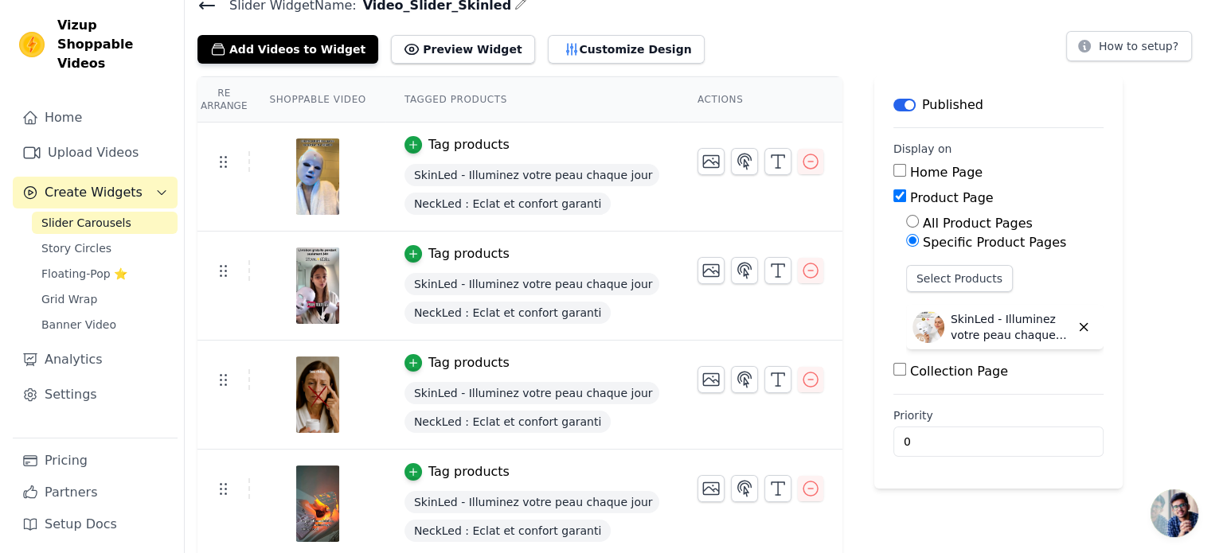
scroll to position [0, 0]
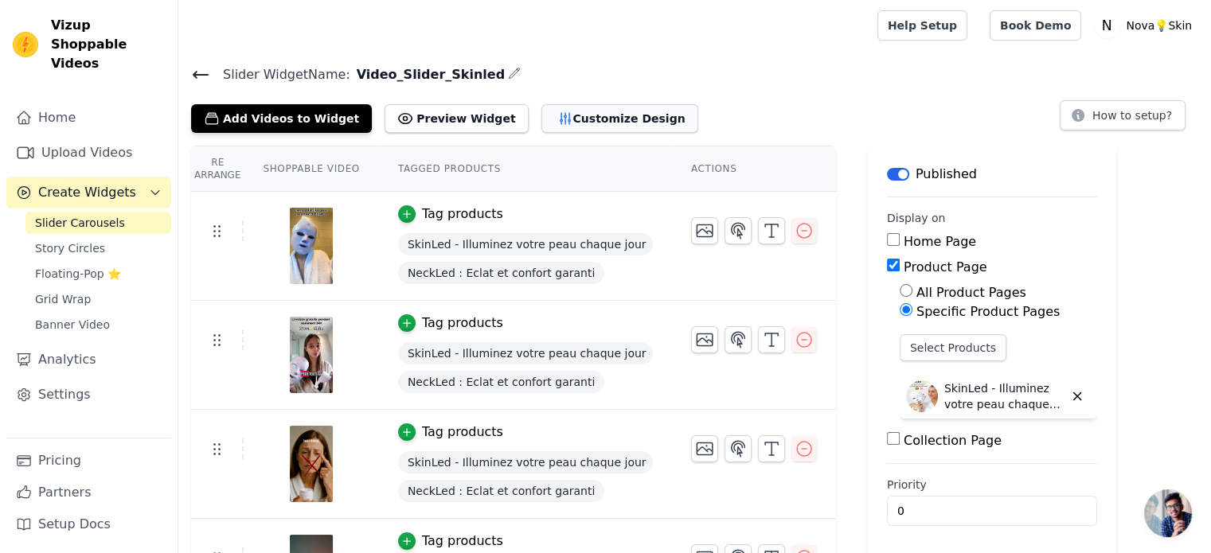
click at [593, 127] on button "Customize Design" at bounding box center [619, 118] width 157 height 29
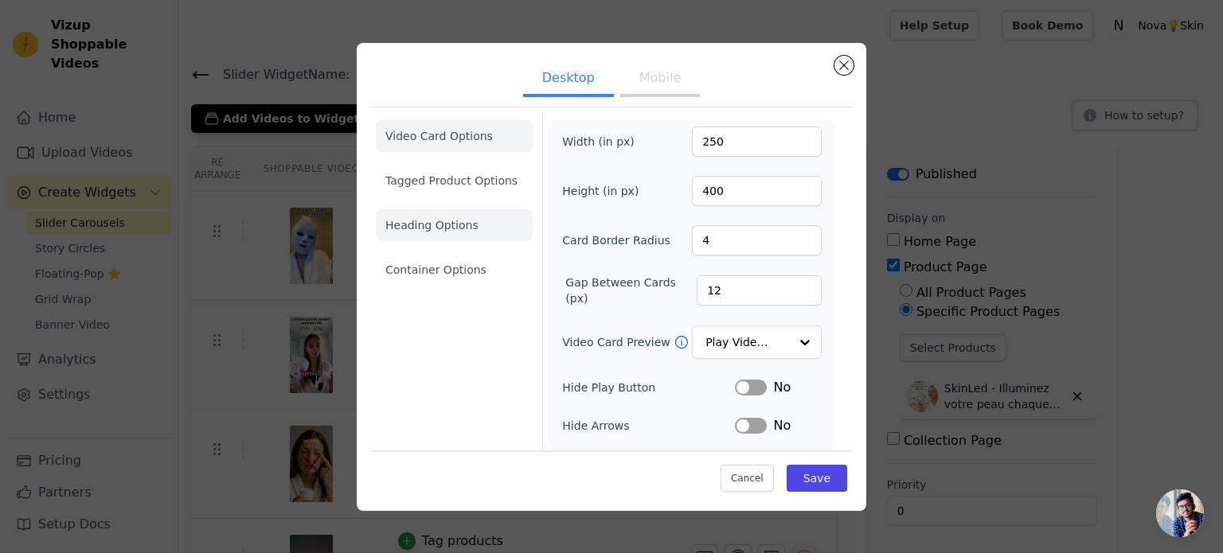
click at [462, 220] on li "Heading Options" at bounding box center [454, 225] width 157 height 32
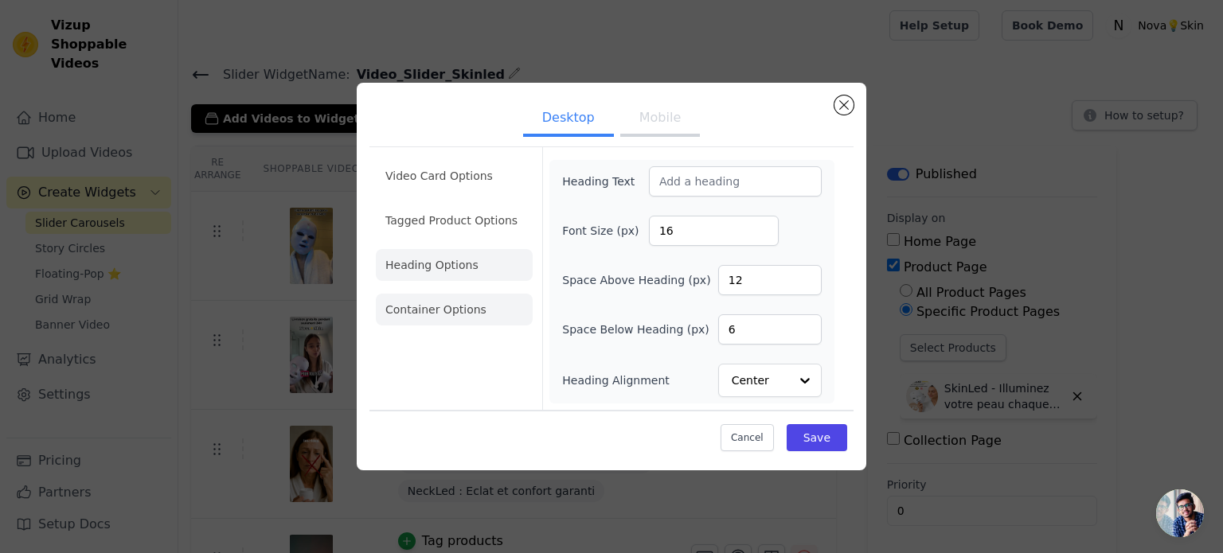
click at [482, 310] on li "Container Options" at bounding box center [454, 310] width 157 height 32
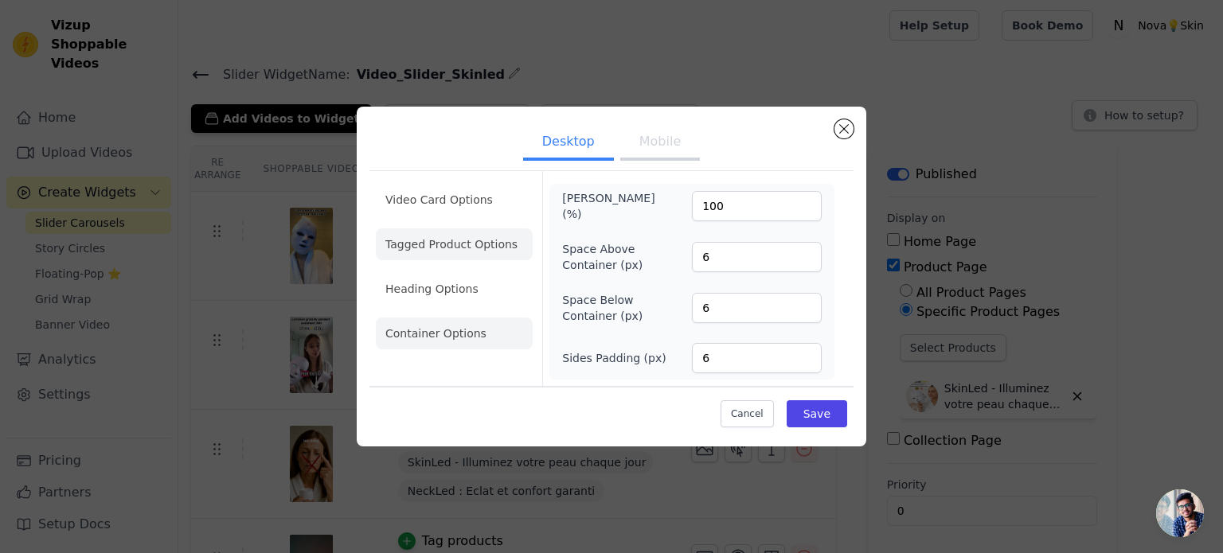
click at [472, 318] on li "Tagged Product Options" at bounding box center [454, 334] width 157 height 32
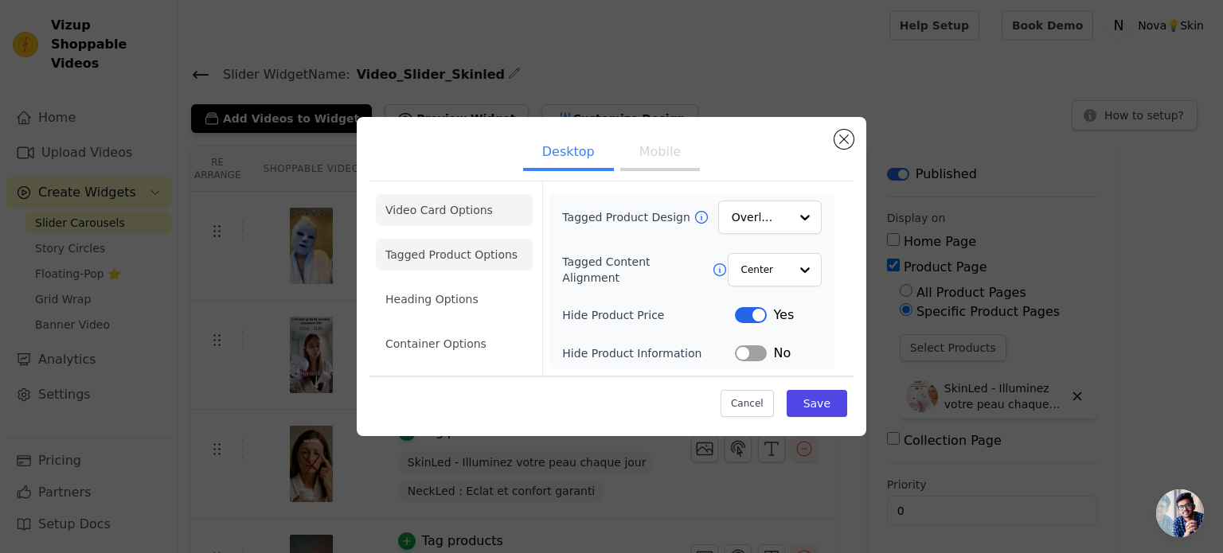
click at [478, 239] on li "Video Card Options" at bounding box center [454, 255] width 157 height 32
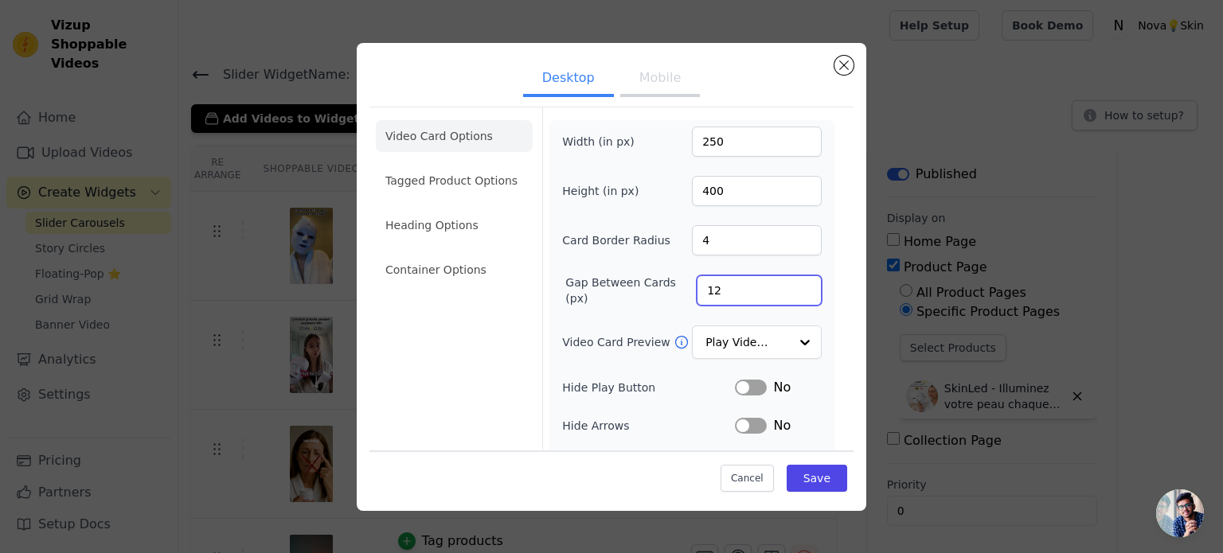
drag, startPoint x: 710, startPoint y: 293, endPoint x: 627, endPoint y: 301, distance: 83.2
click at [627, 301] on div "Gap Between Cards (px) 12" at bounding box center [691, 291] width 259 height 32
type input "30"
click at [649, 71] on button "Mobile" at bounding box center [660, 79] width 80 height 35
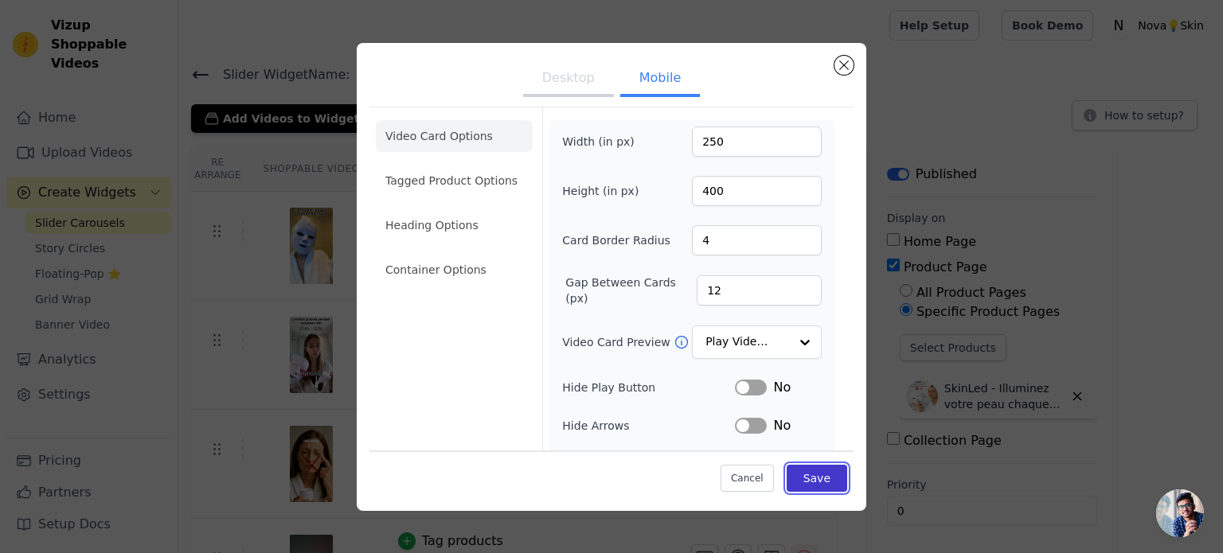
click at [802, 474] on button "Save" at bounding box center [816, 478] width 60 height 27
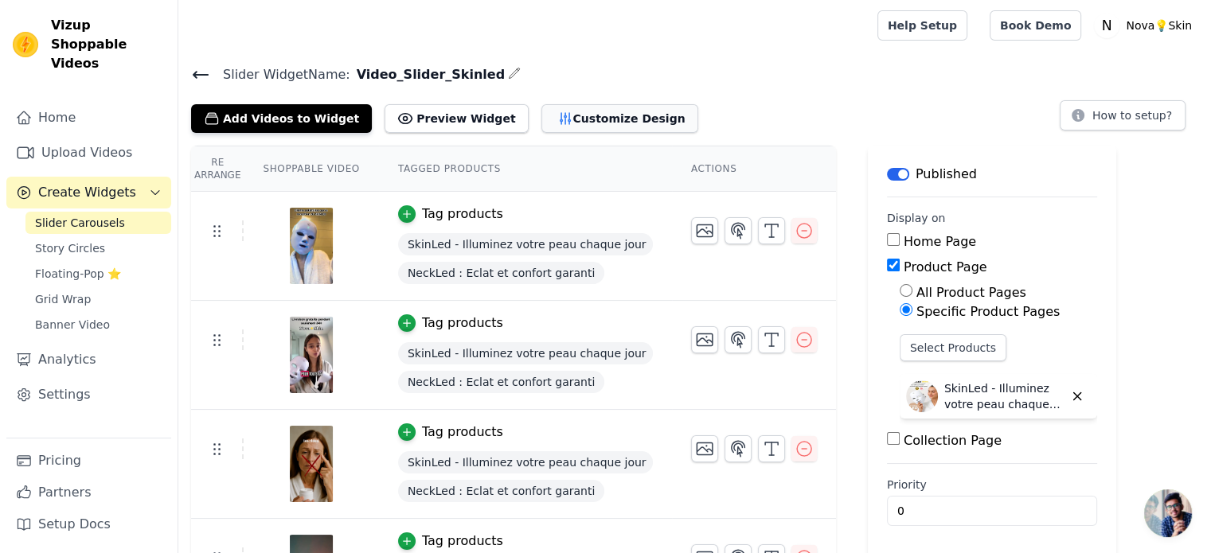
click at [541, 117] on button "Customize Design" at bounding box center [619, 118] width 157 height 29
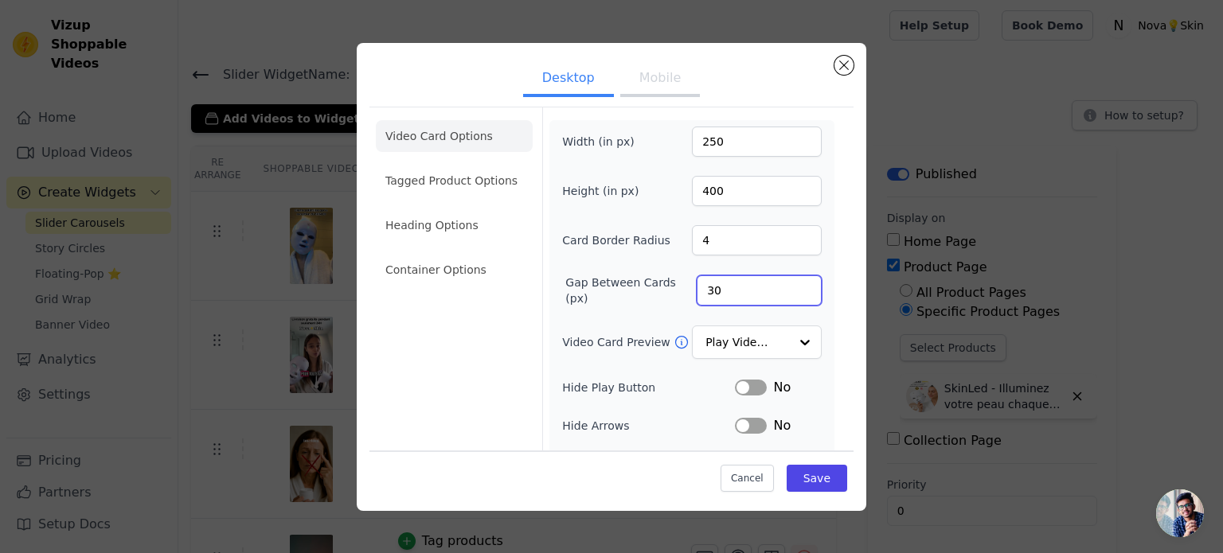
drag, startPoint x: 716, startPoint y: 286, endPoint x: 647, endPoint y: 284, distance: 69.3
click at [647, 284] on div "Gap Between Cards (px) 30" at bounding box center [691, 291] width 259 height 32
type input "12"
click at [821, 472] on button "Save" at bounding box center [816, 478] width 60 height 27
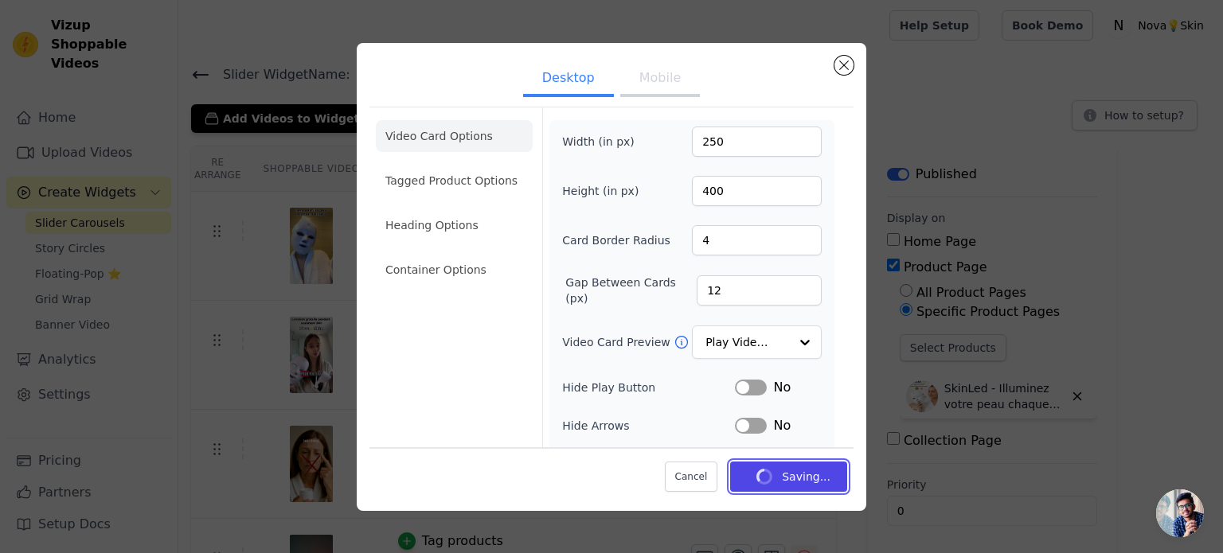
scroll to position [150, 0]
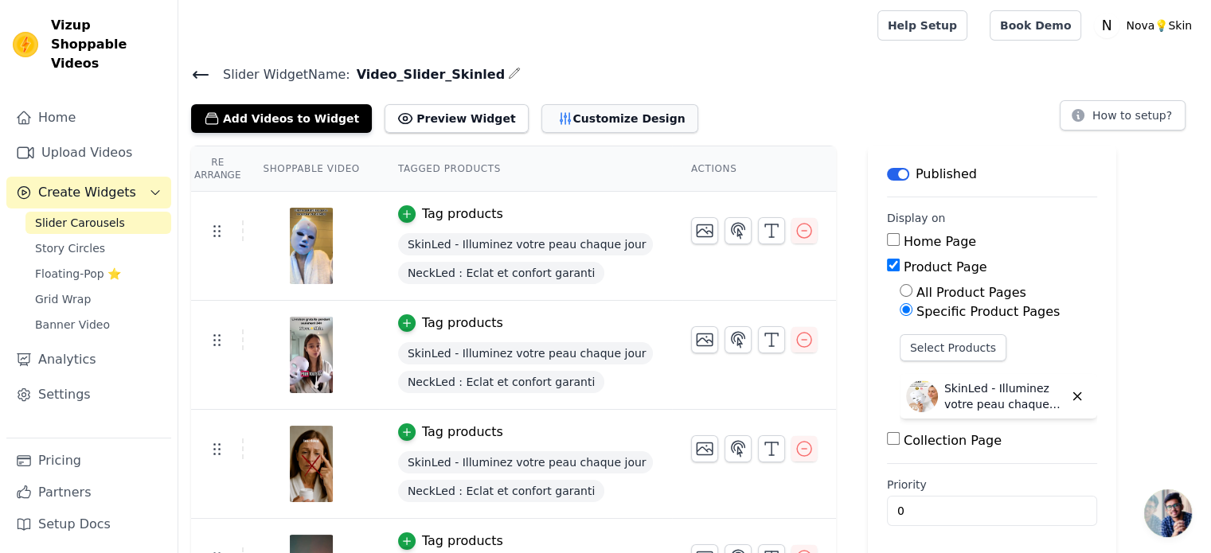
click at [551, 114] on button "Customize Design" at bounding box center [619, 118] width 157 height 29
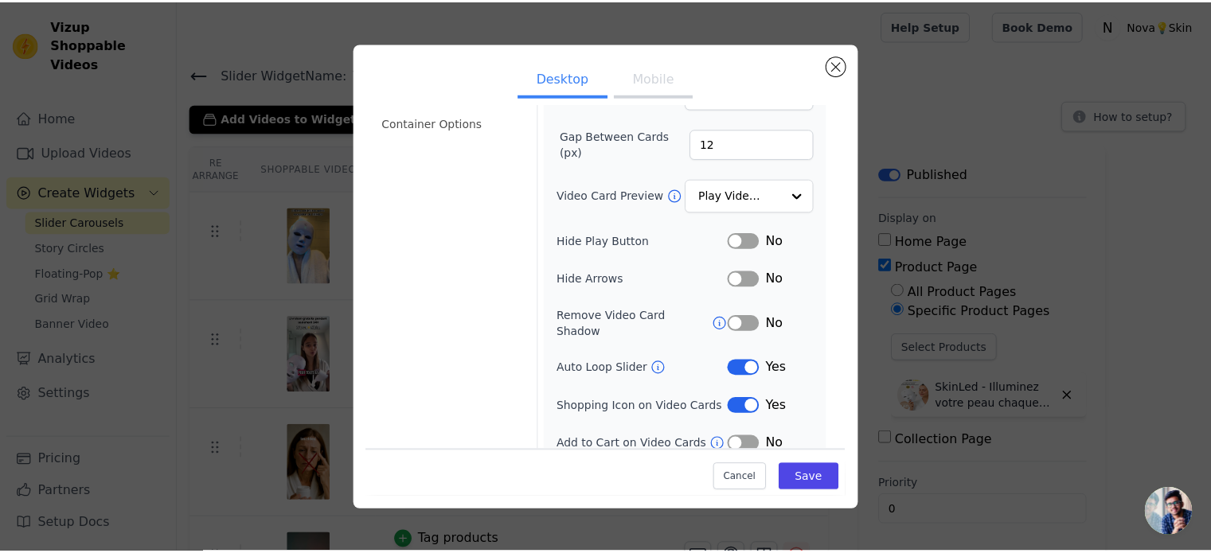
scroll to position [0, 0]
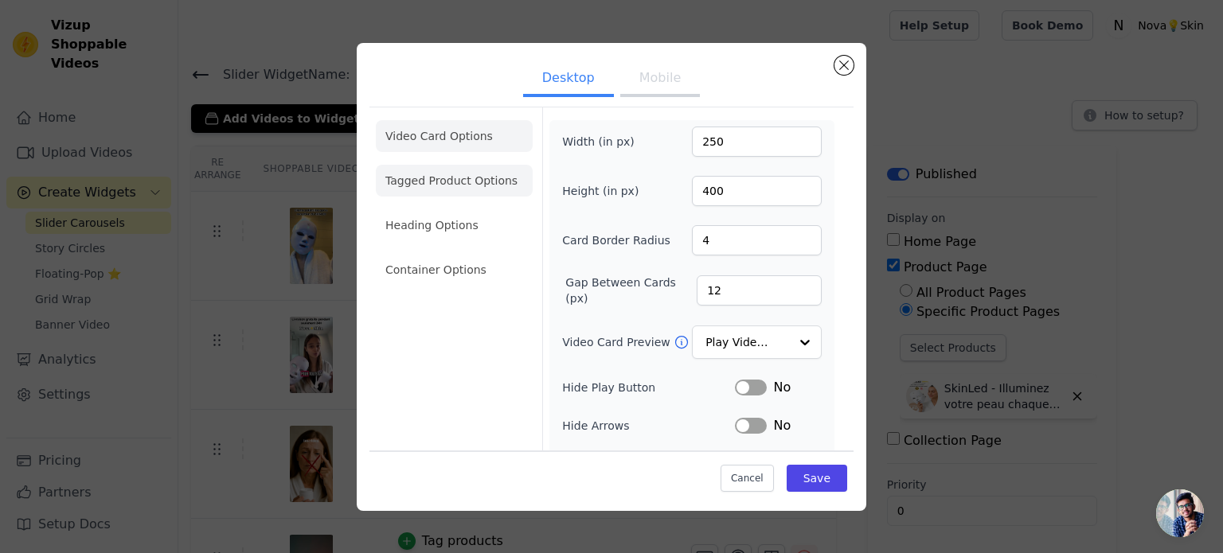
click at [490, 254] on li "Tagged Product Options" at bounding box center [454, 270] width 157 height 32
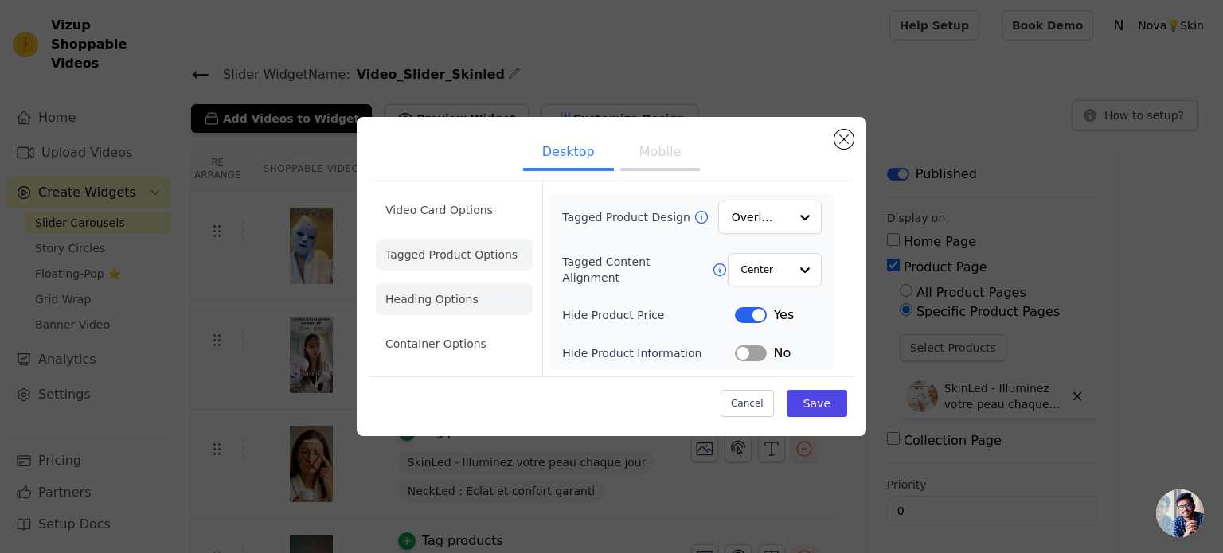
click at [491, 306] on li "Heading Options" at bounding box center [454, 299] width 157 height 32
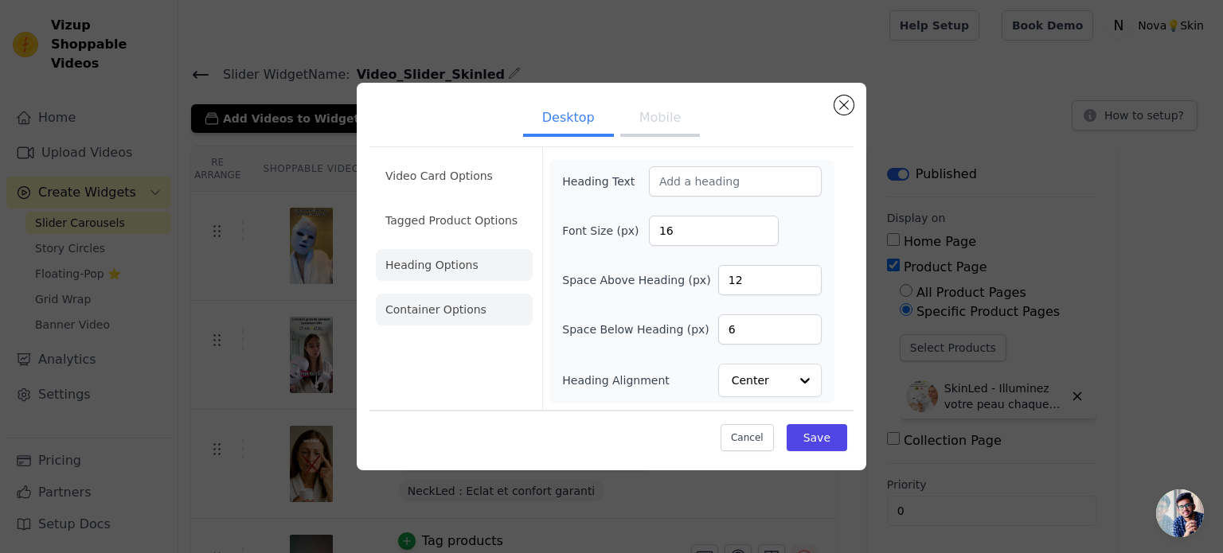
click at [468, 316] on li "Container Options" at bounding box center [454, 310] width 157 height 32
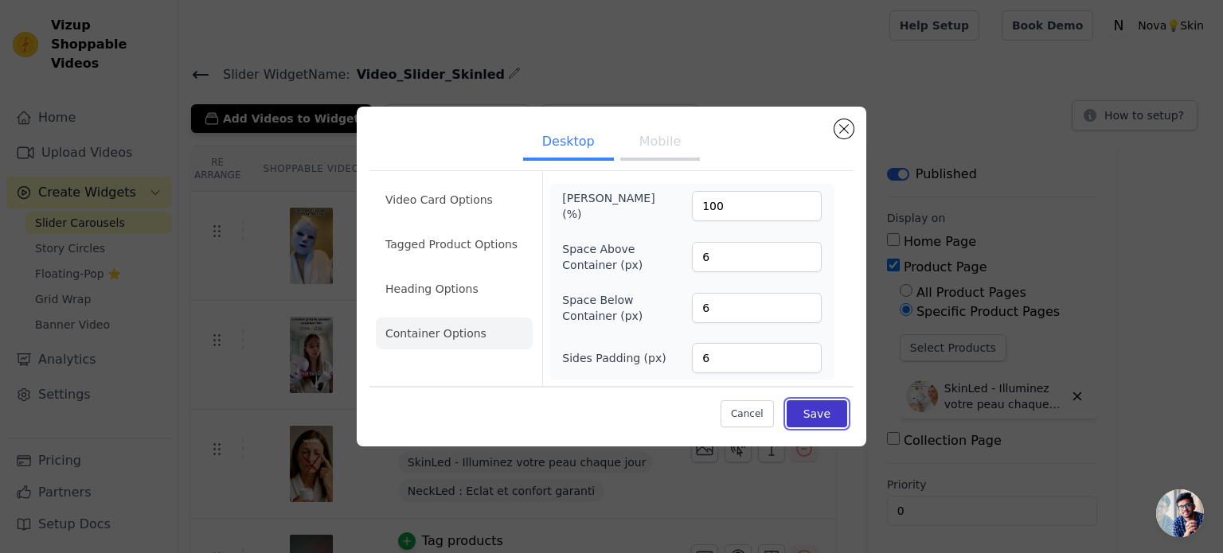
click at [825, 419] on button "Save" at bounding box center [816, 413] width 60 height 27
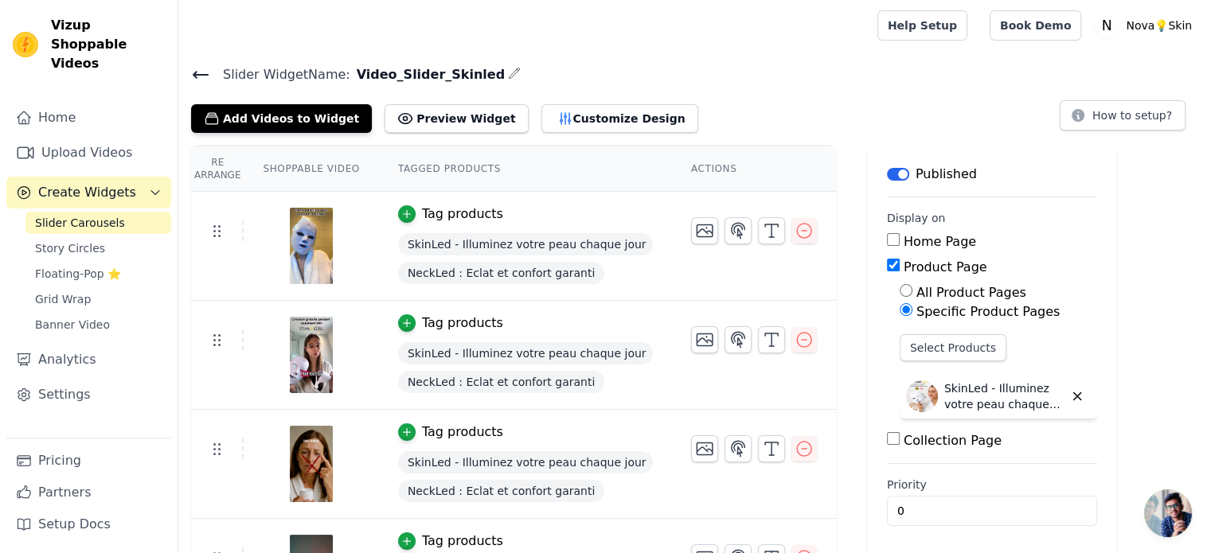
click at [1019, 171] on div "Label Published" at bounding box center [992, 174] width 210 height 19
